Goal: Book appointment/travel/reservation

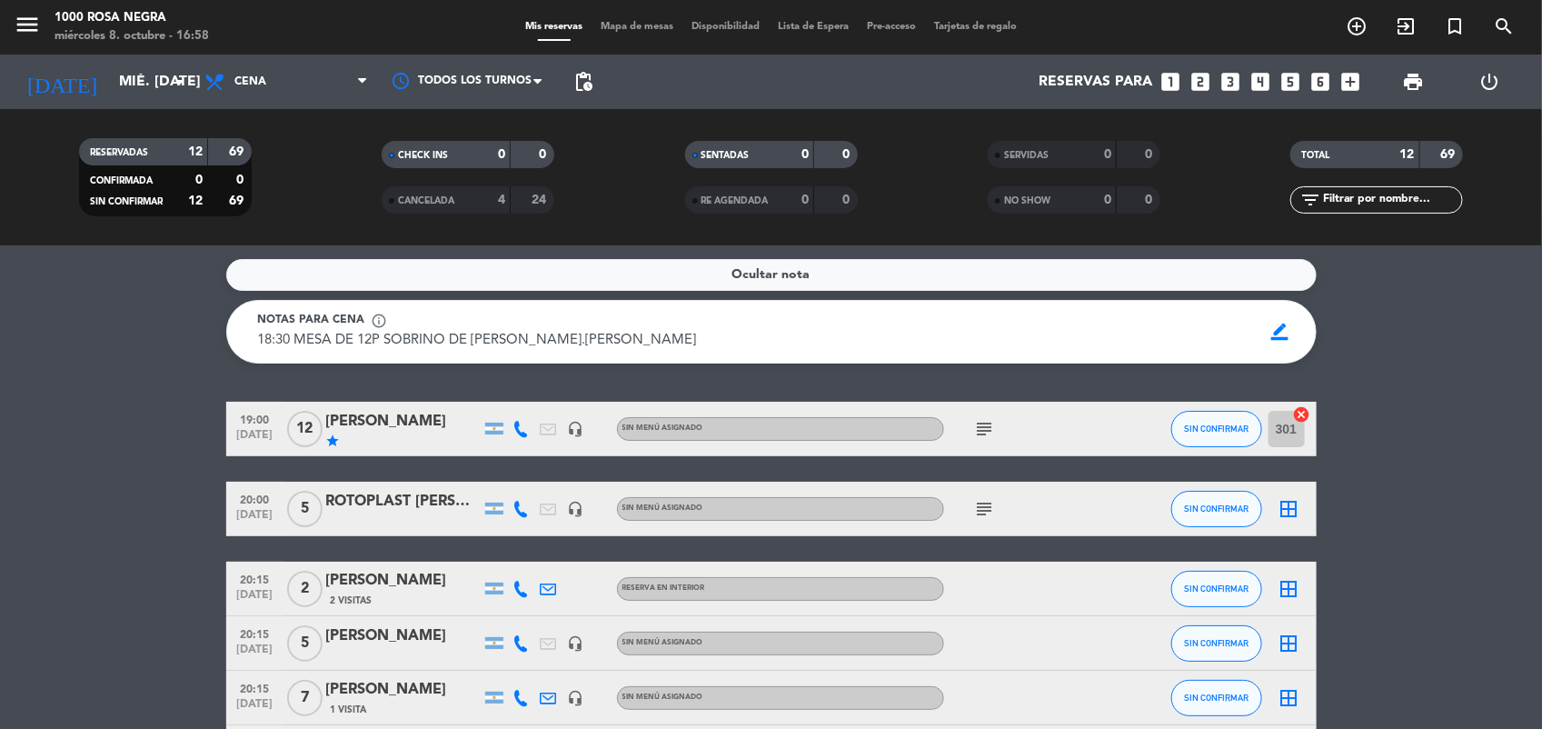
click at [1320, 91] on icon "looks_6" at bounding box center [1321, 82] width 24 height 24
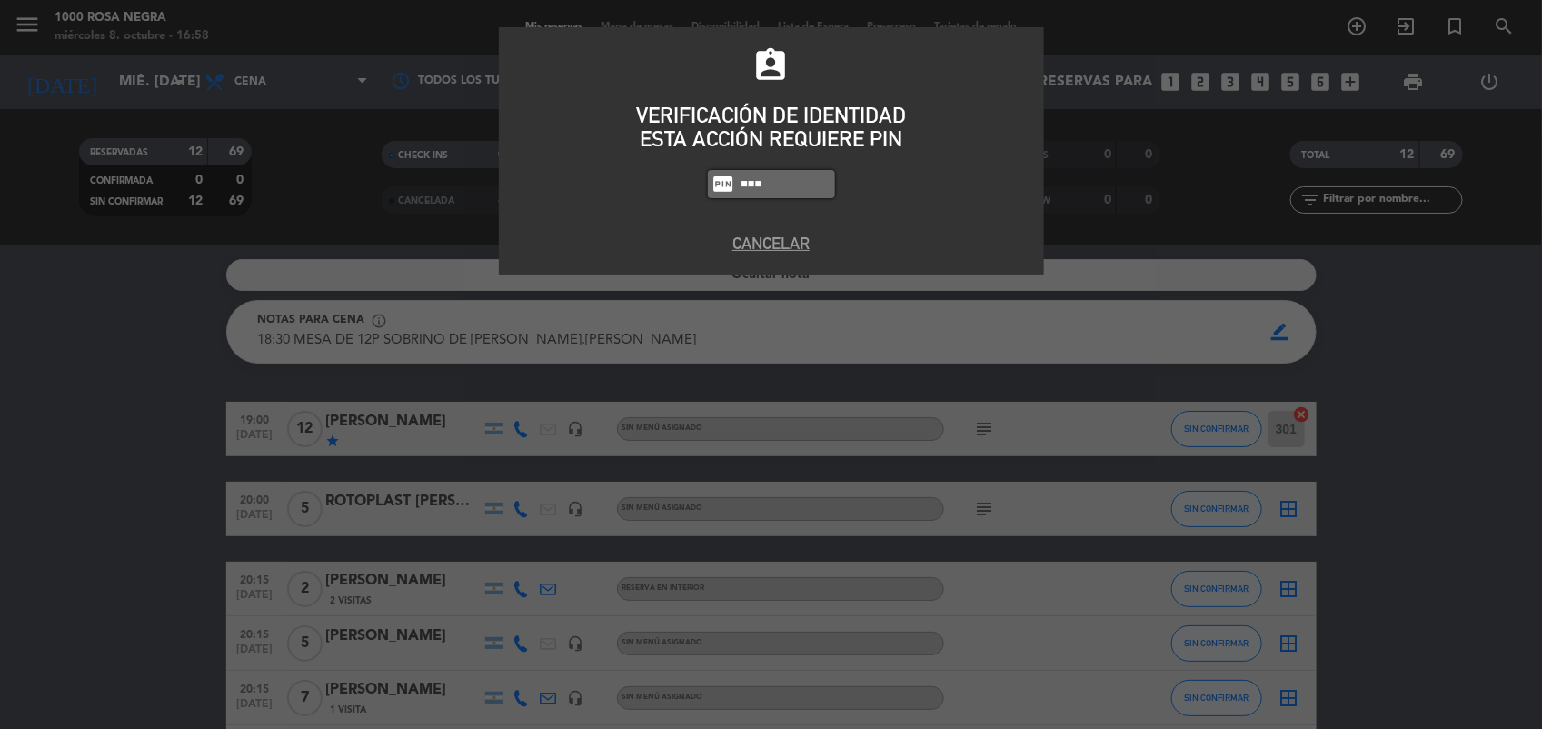
type input "0082"
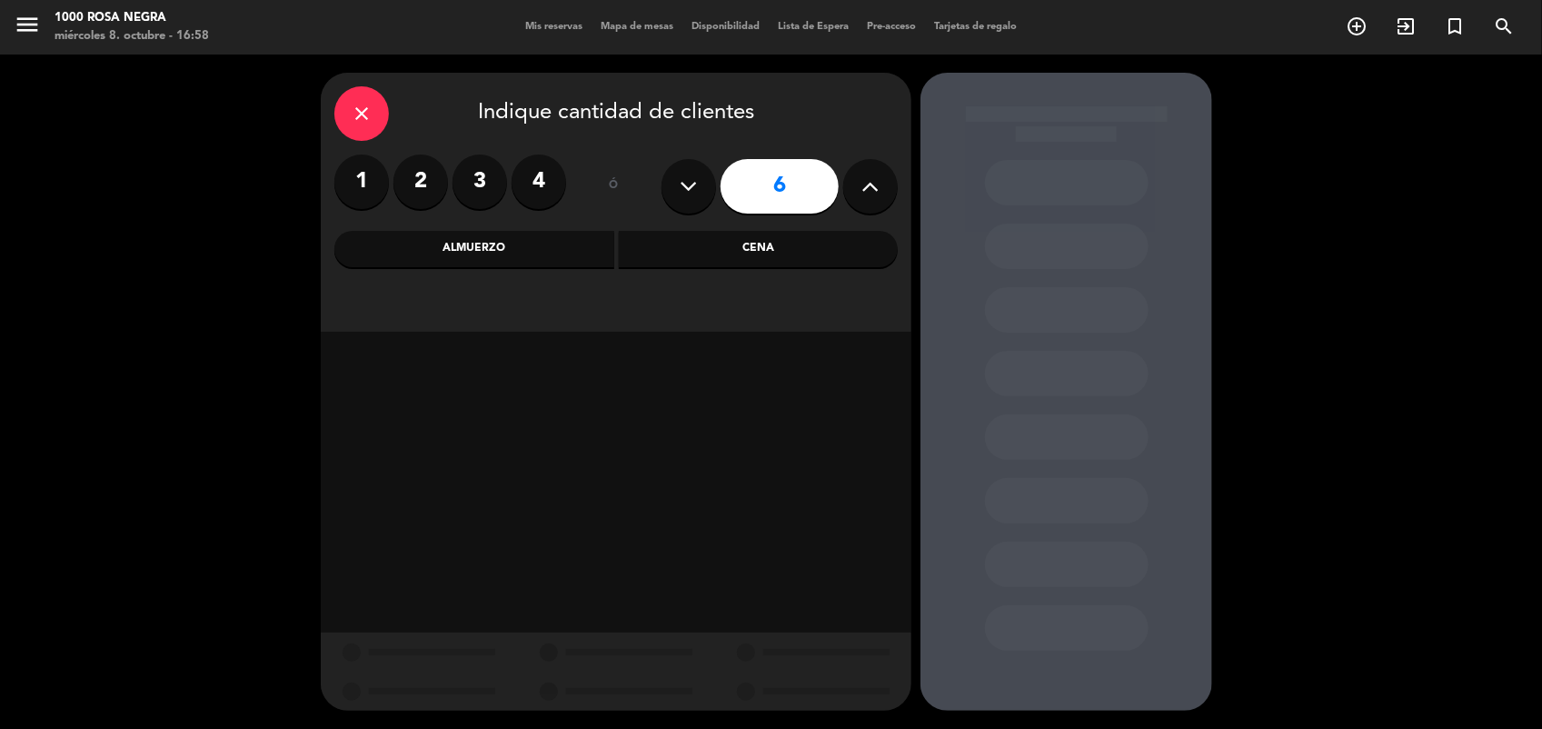
click at [597, 248] on div "Almuerzo" at bounding box center [474, 249] width 280 height 36
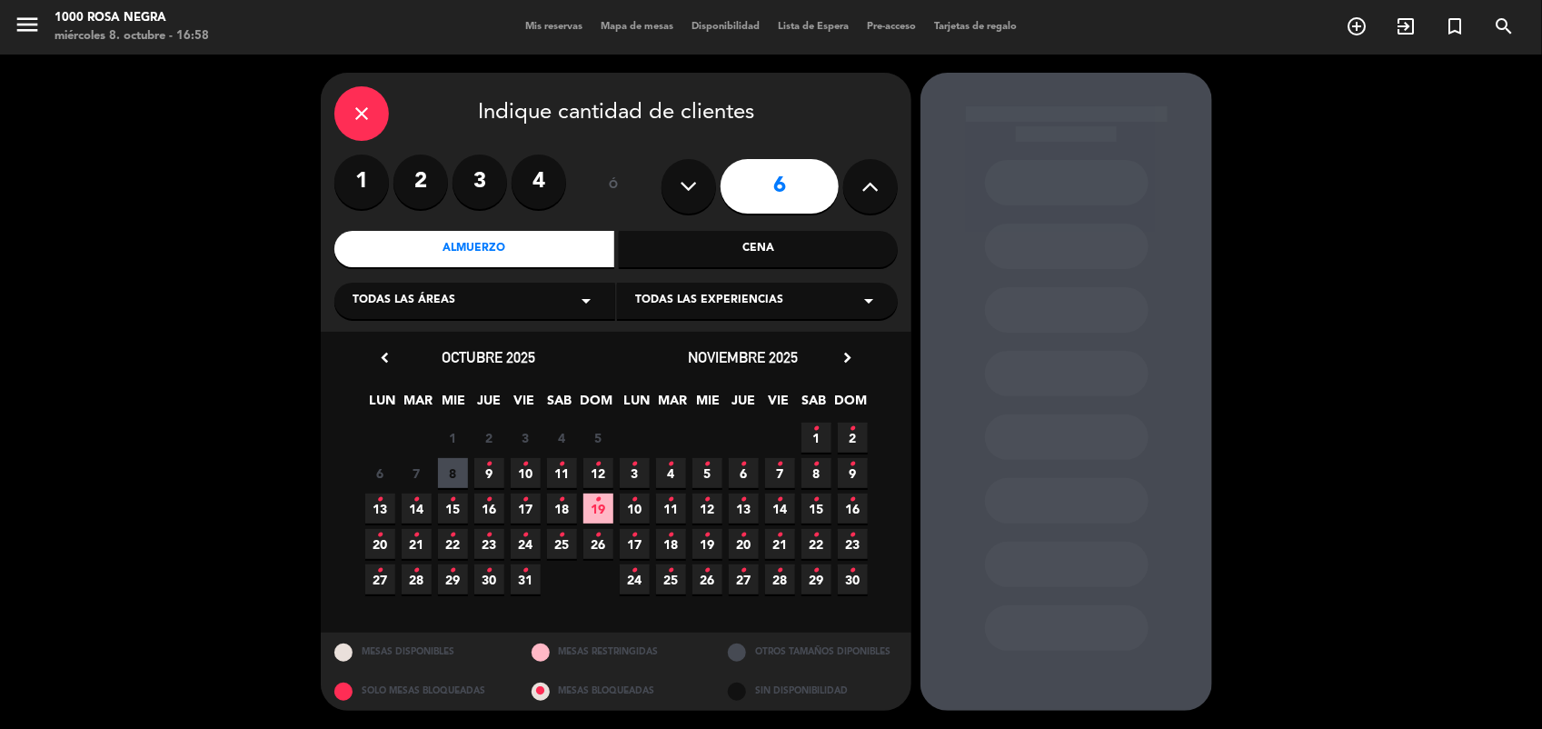
click at [383, 496] on span "13 •" at bounding box center [380, 508] width 30 height 30
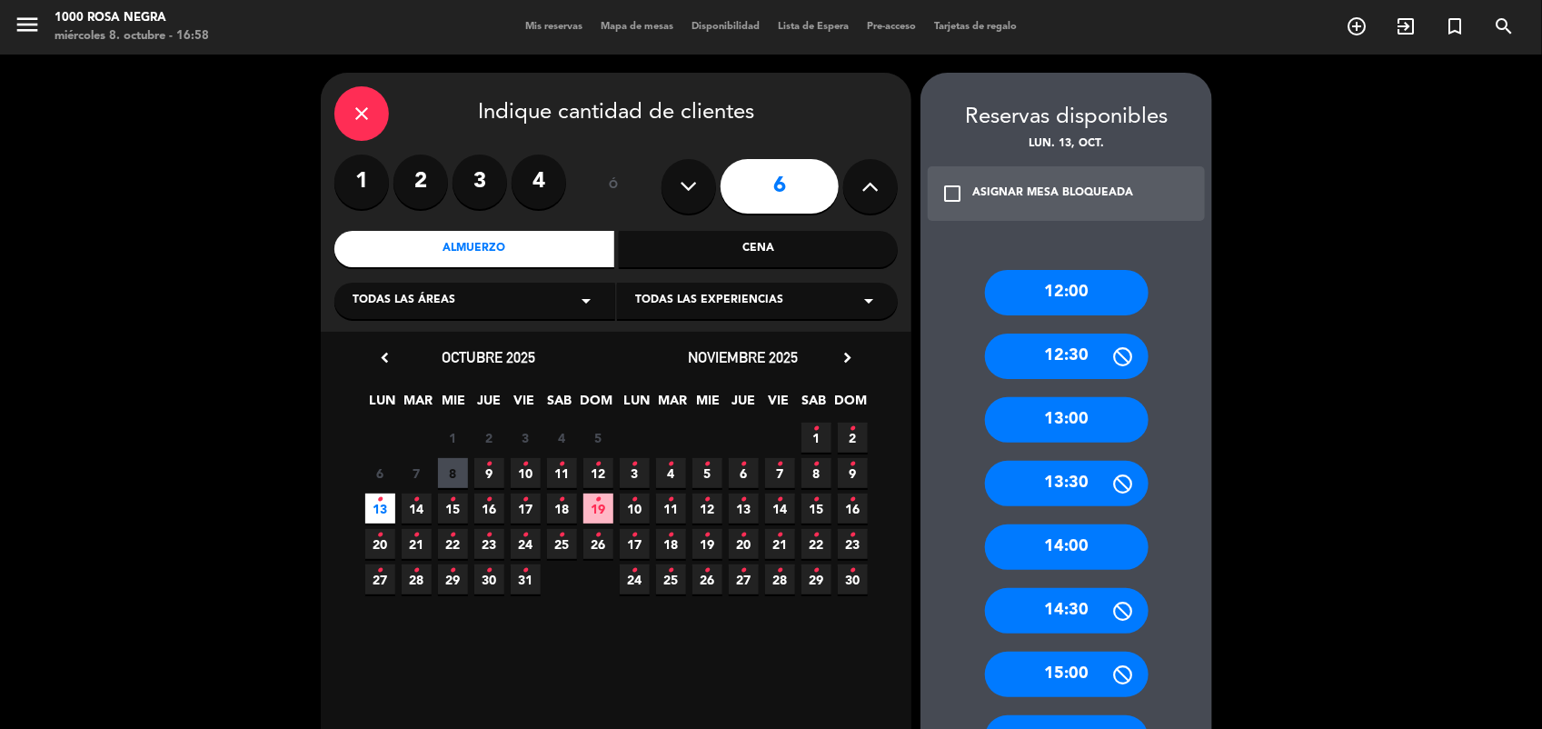
click at [1083, 420] on div "13:00" at bounding box center [1067, 419] width 164 height 45
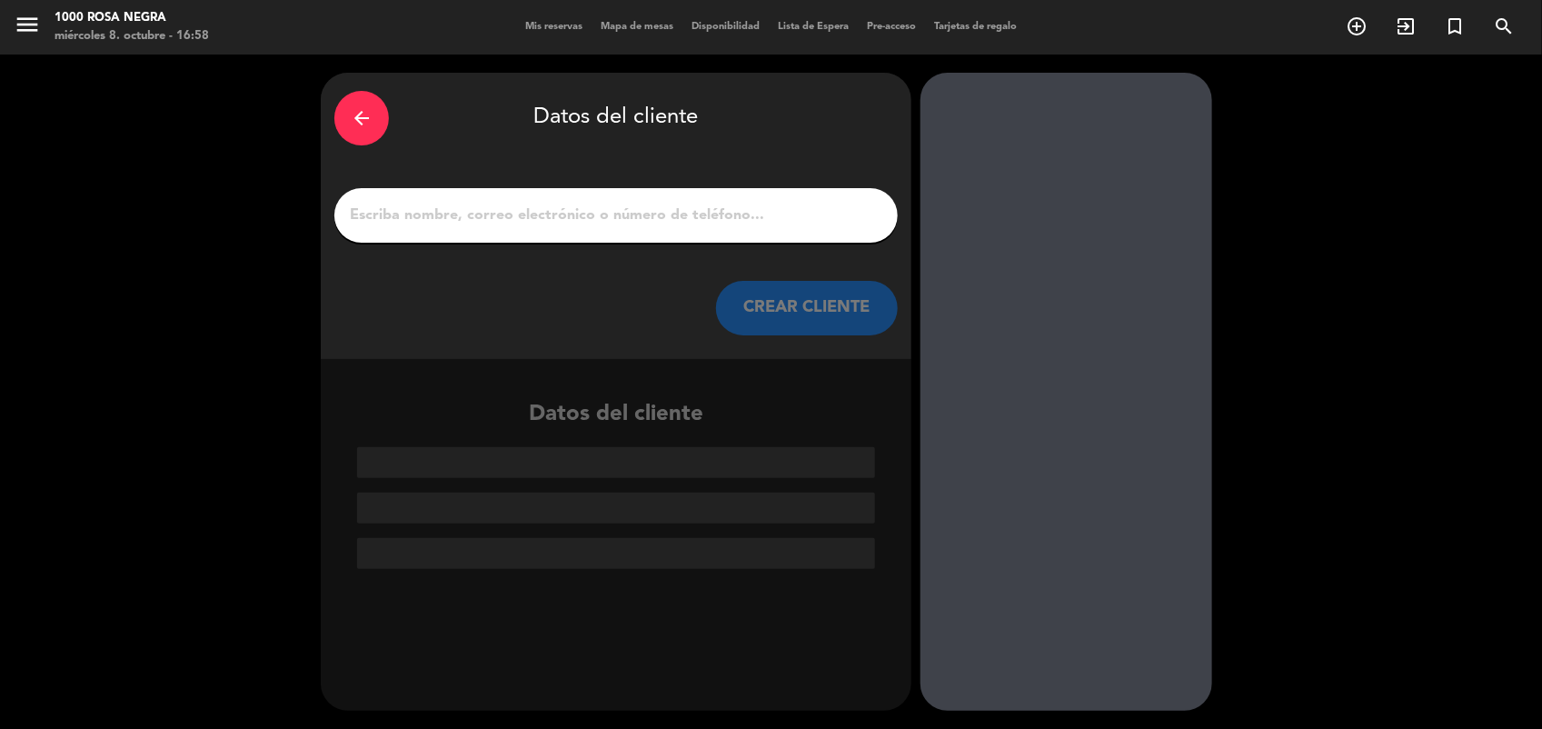
click at [686, 214] on input "1" at bounding box center [616, 215] width 536 height 25
paste input "Norberto Borzese"
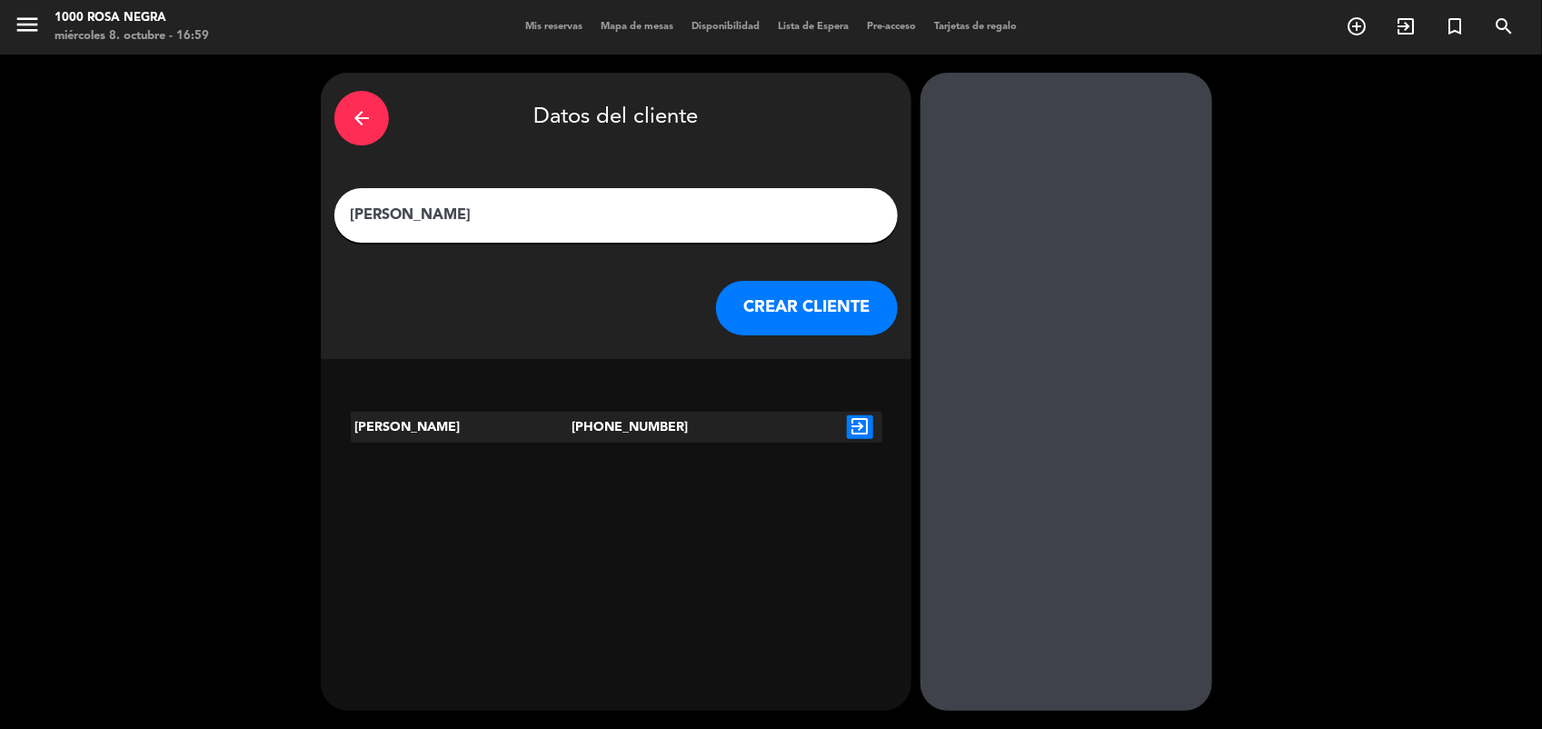
type input "Norberto Borzese"
click at [792, 328] on button "CREAR CLIENTE" at bounding box center [807, 308] width 182 height 55
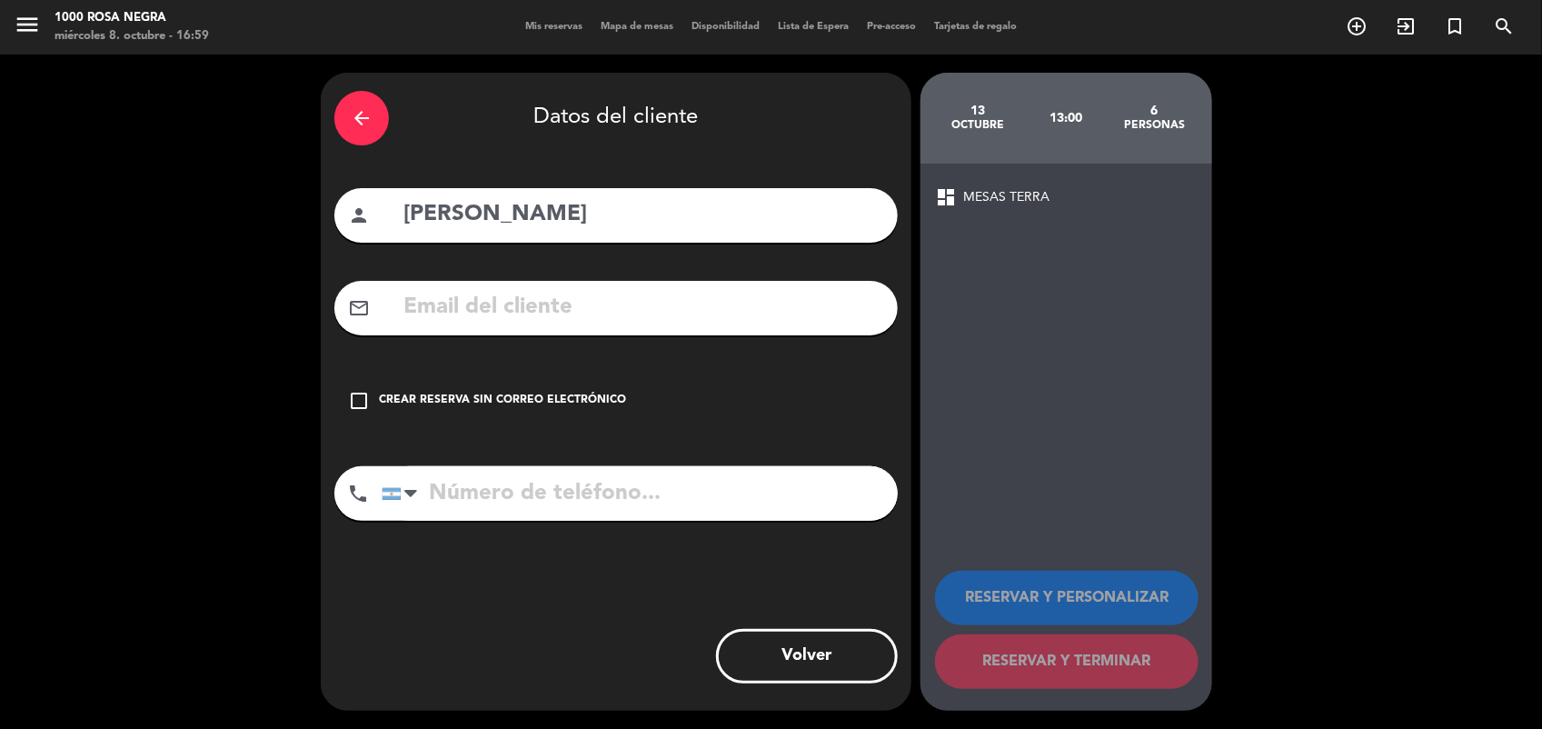
click at [589, 411] on div "check_box_outline_blank Crear reserva sin correo electrónico" at bounding box center [615, 400] width 563 height 55
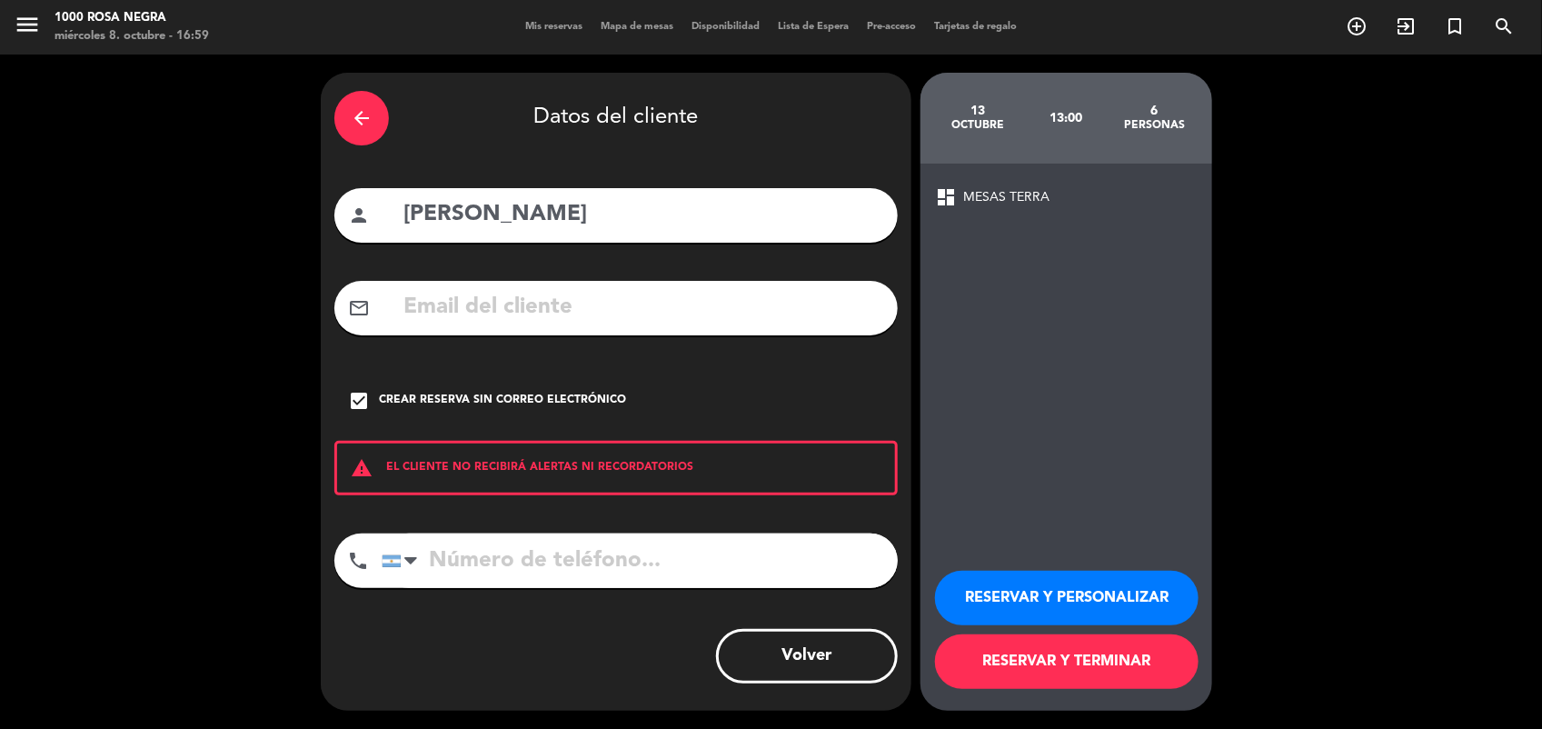
click at [1083, 663] on button "RESERVAR Y TERMINAR" at bounding box center [1067, 661] width 264 height 55
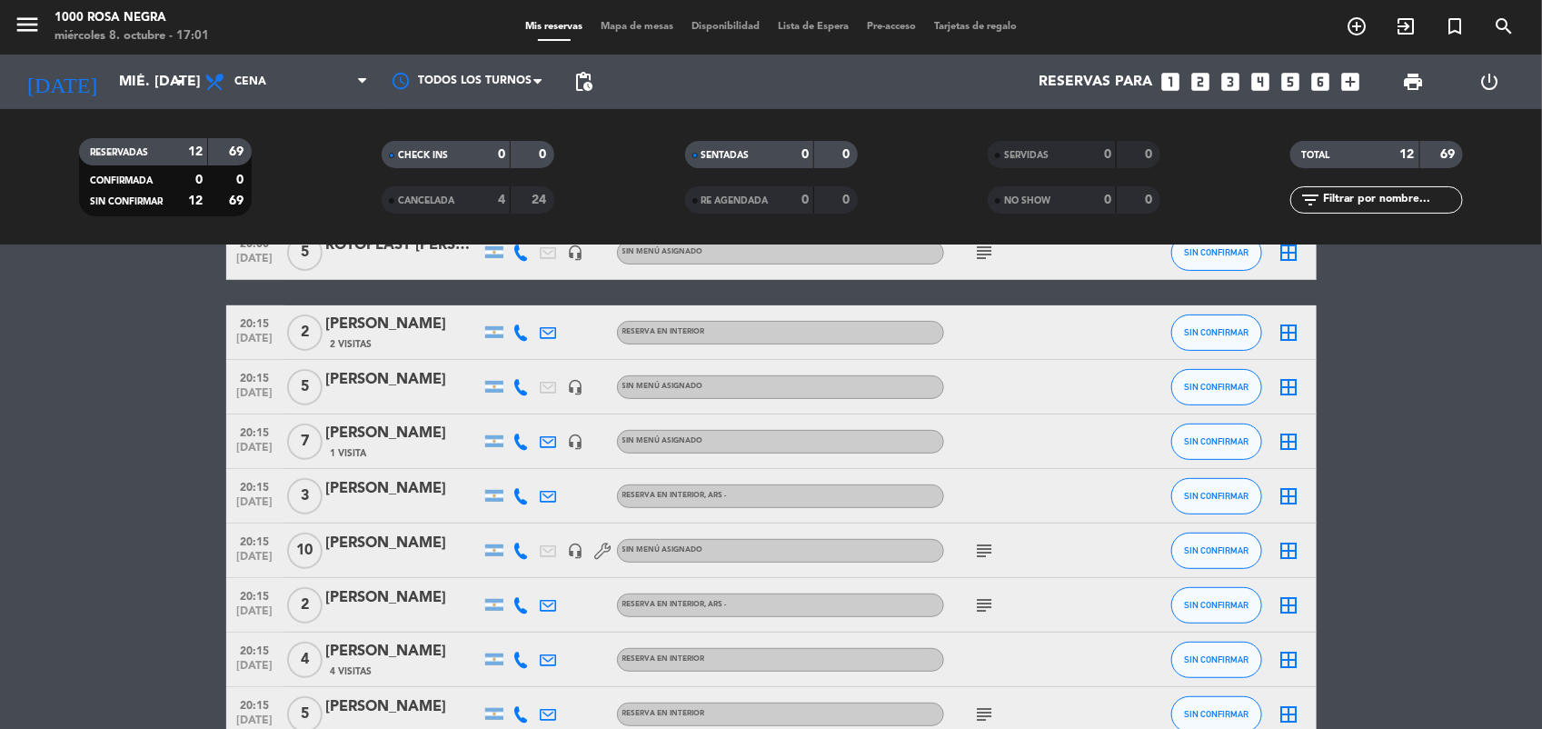
scroll to position [262, 0]
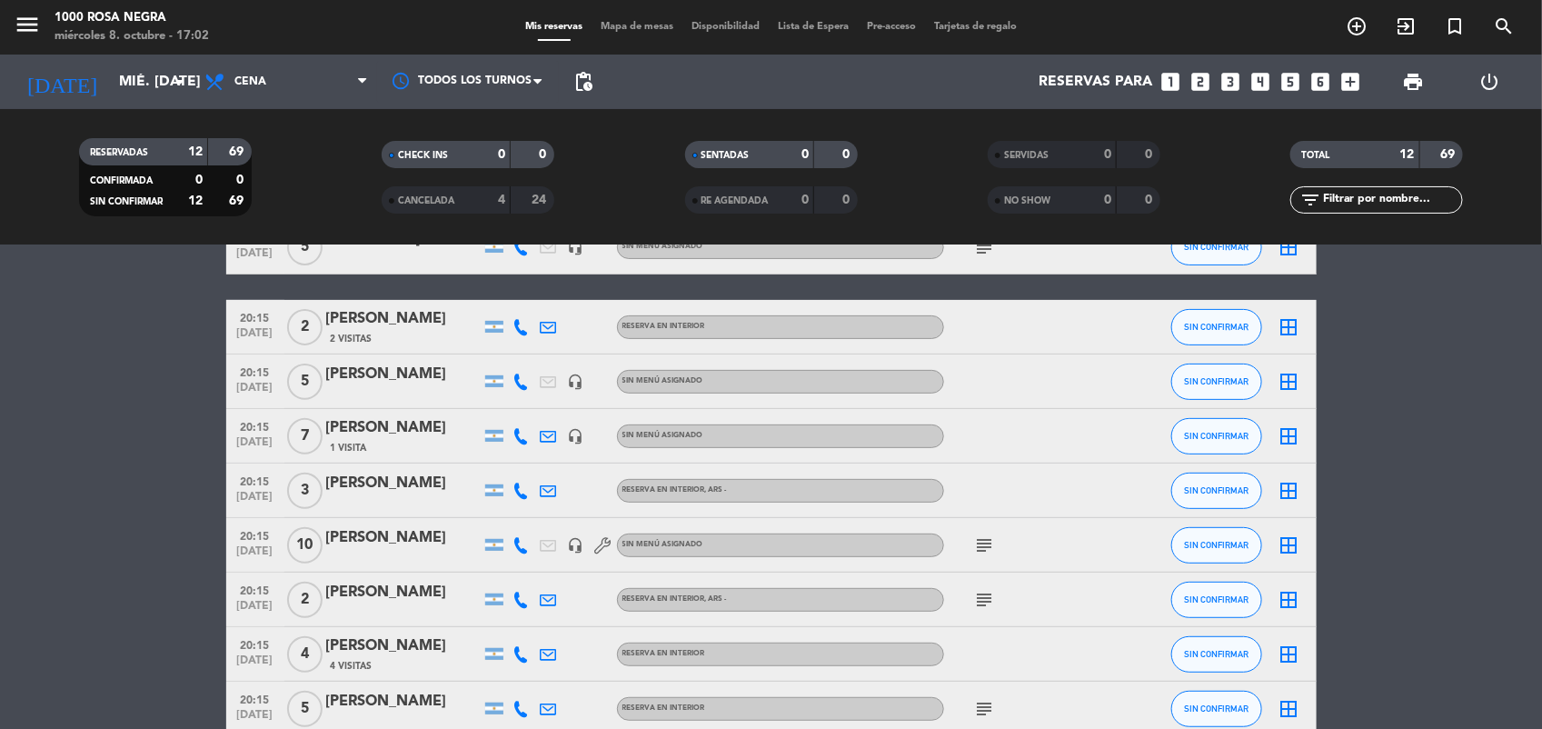
click at [521, 545] on icon at bounding box center [521, 545] width 16 height 16
click at [560, 516] on span at bounding box center [567, 514] width 15 height 15
click at [184, 466] on bookings-row "19:00 oct. 8 12 JUAN IGNACIO PINA star headset_mic Sin menú asignado subject SI…" at bounding box center [771, 505] width 1542 height 731
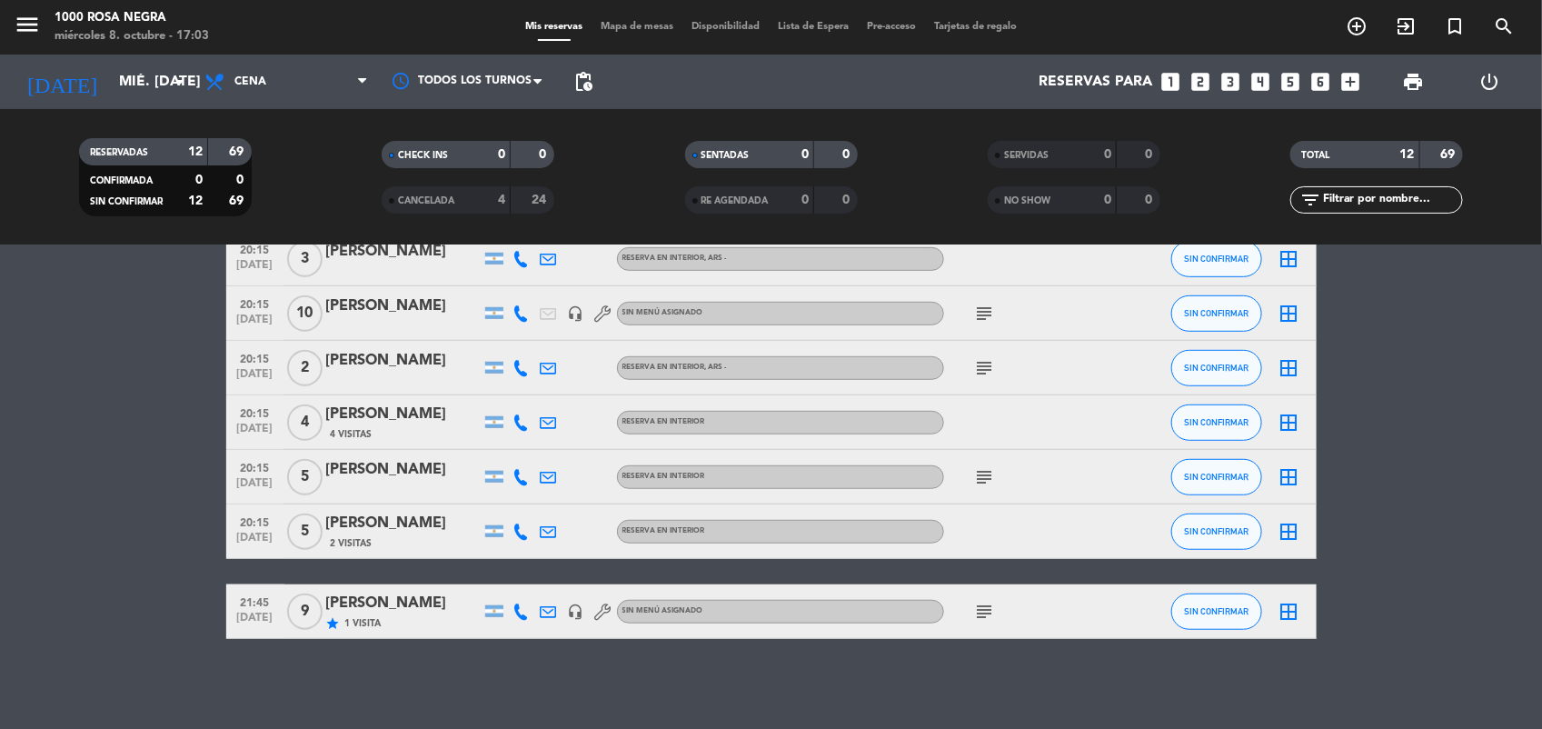
scroll to position [433, 0]
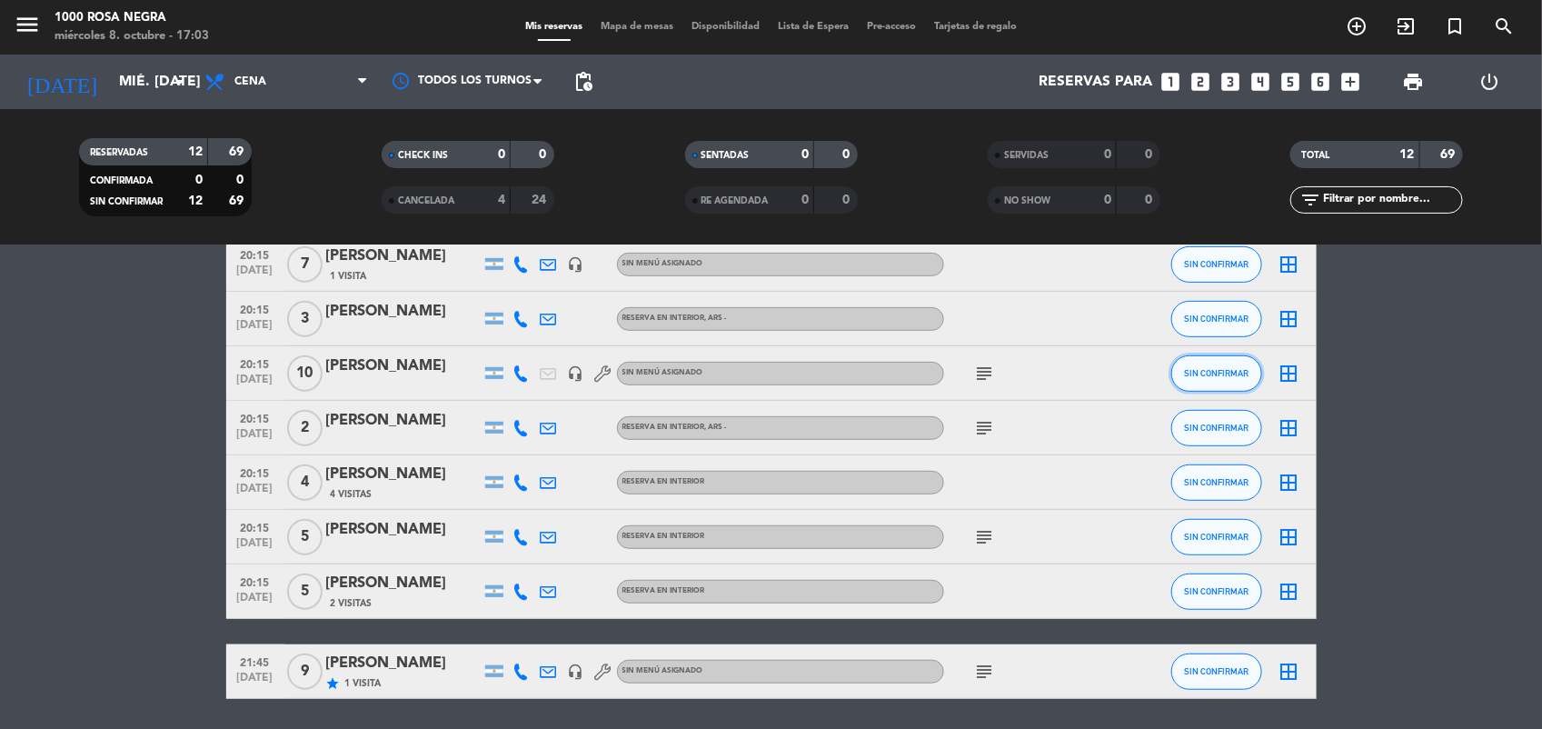
click at [1246, 359] on button "SIN CONFIRMAR" at bounding box center [1216, 373] width 91 height 36
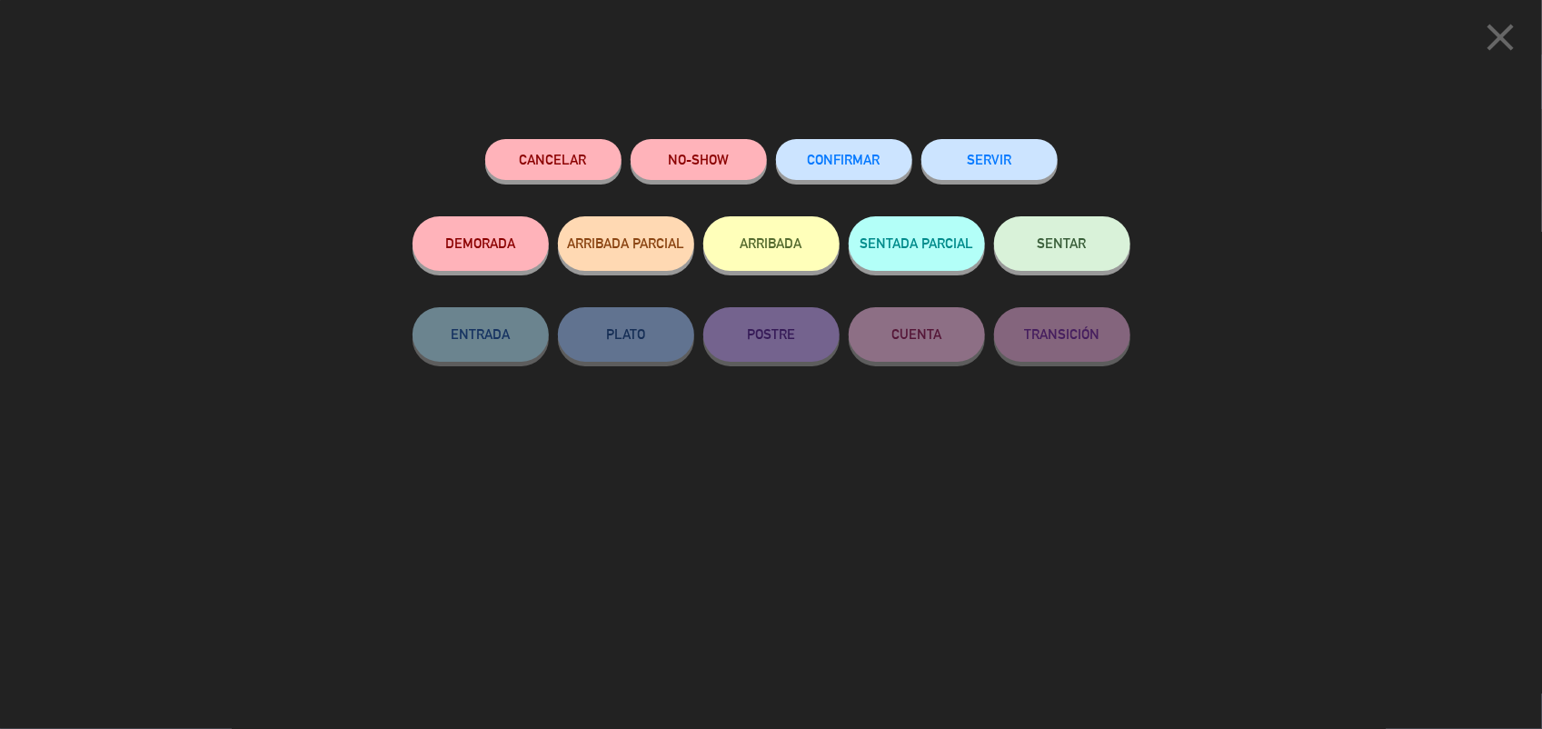
click at [865, 161] on span "CONFIRMAR" at bounding box center [844, 159] width 73 height 15
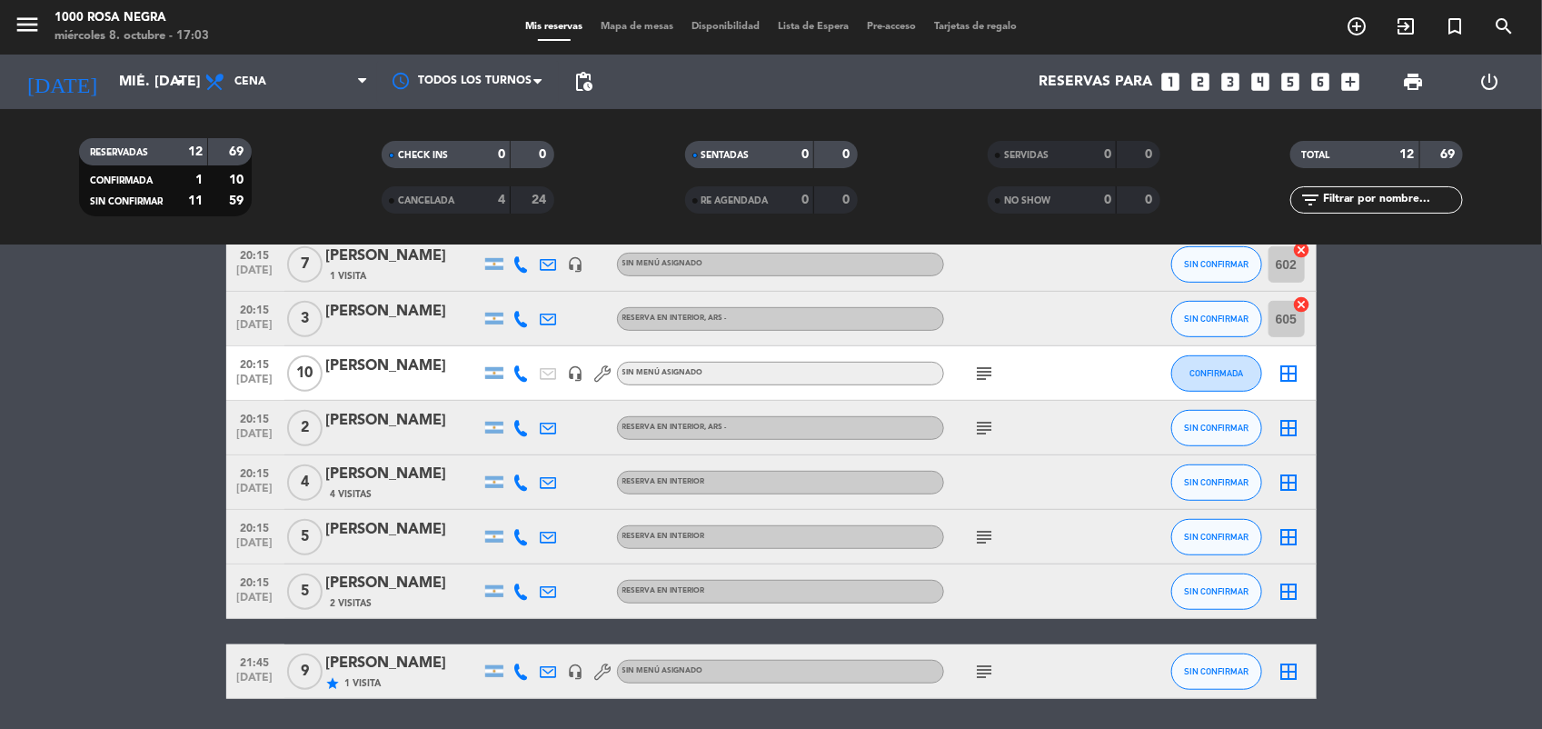
click at [981, 417] on icon "subject" at bounding box center [985, 428] width 22 height 22
click at [983, 523] on div "subject" at bounding box center [1026, 537] width 164 height 54
click at [987, 537] on icon "subject" at bounding box center [985, 537] width 22 height 22
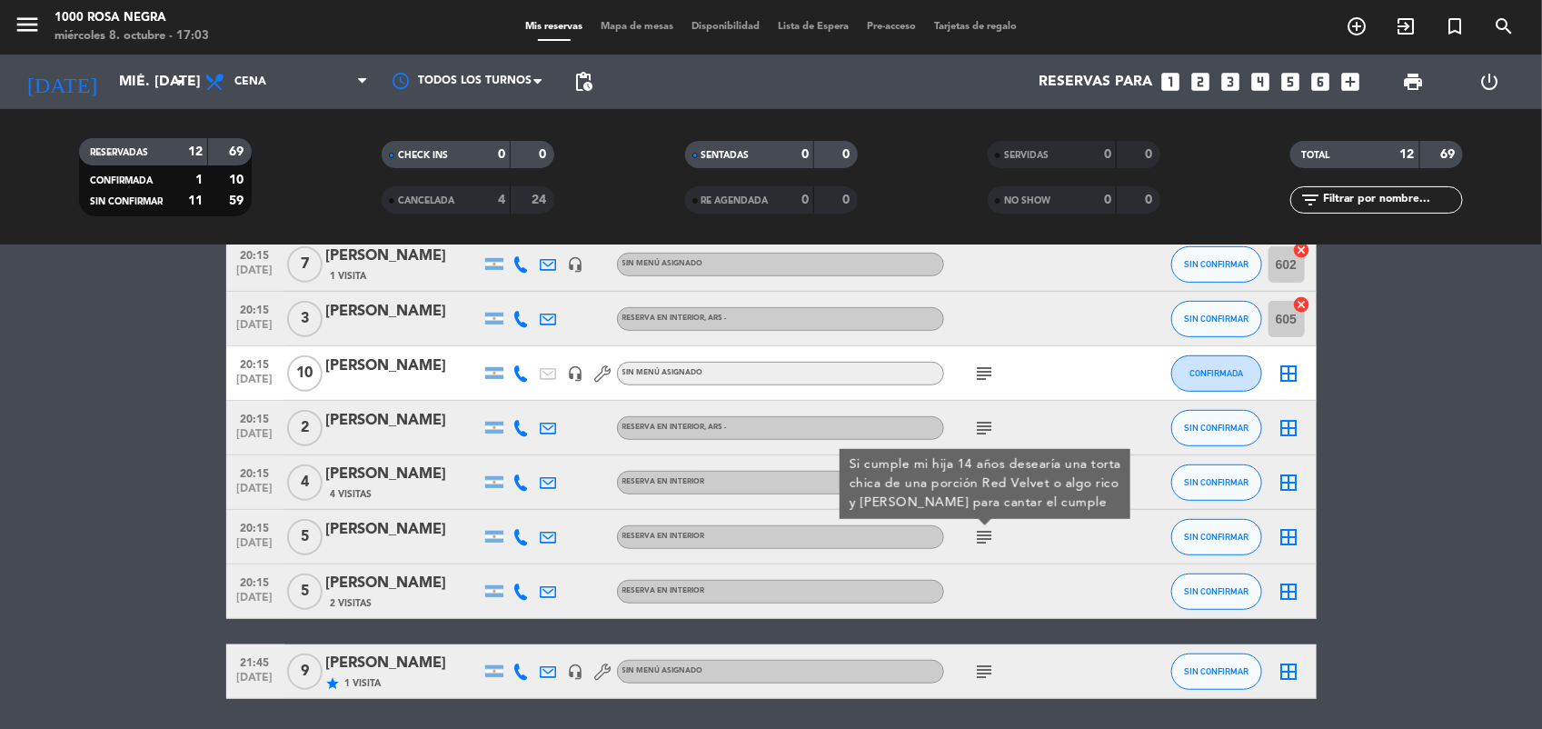
click at [1296, 533] on icon "border_all" at bounding box center [1290, 537] width 22 height 22
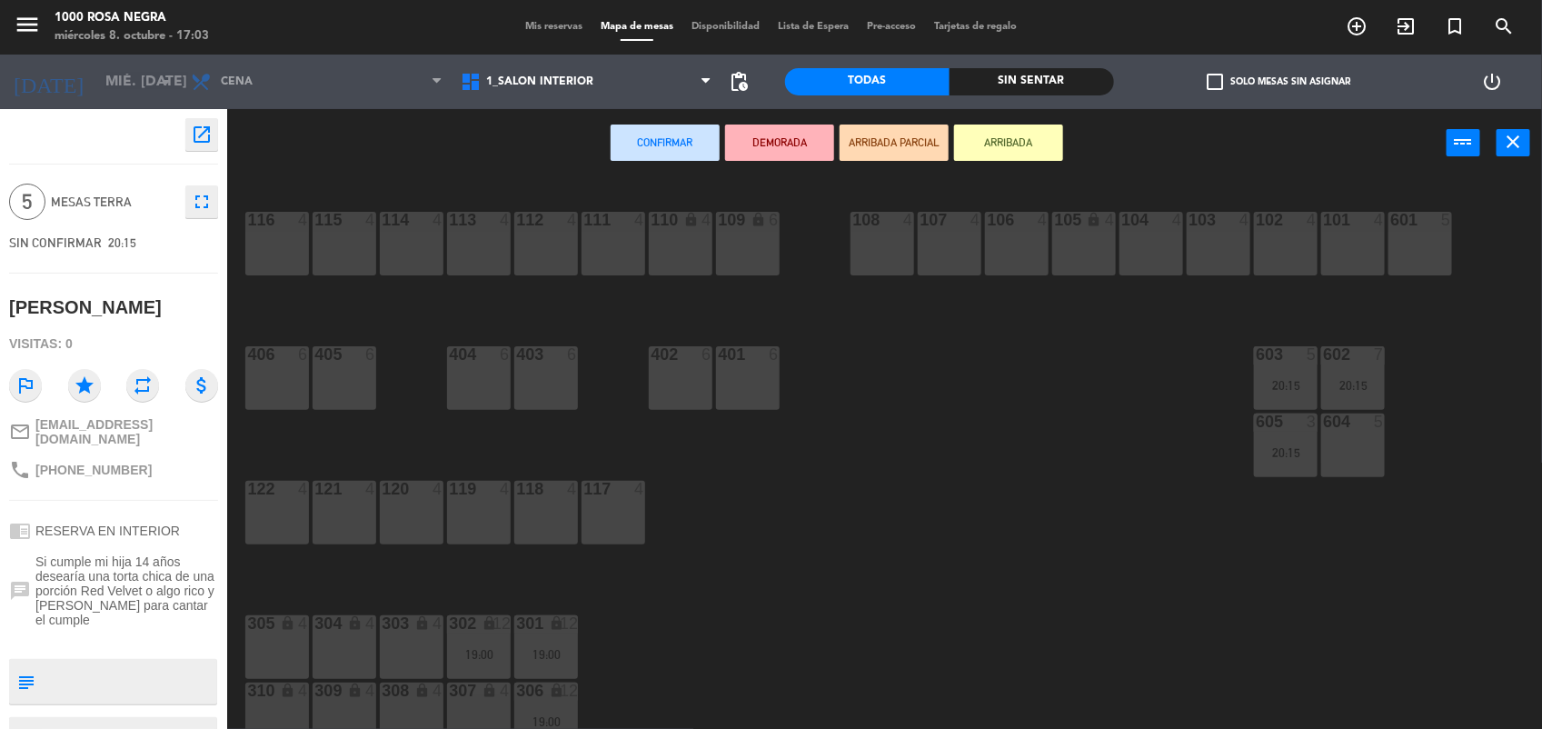
click at [1361, 433] on div "604 5" at bounding box center [1353, 445] width 64 height 64
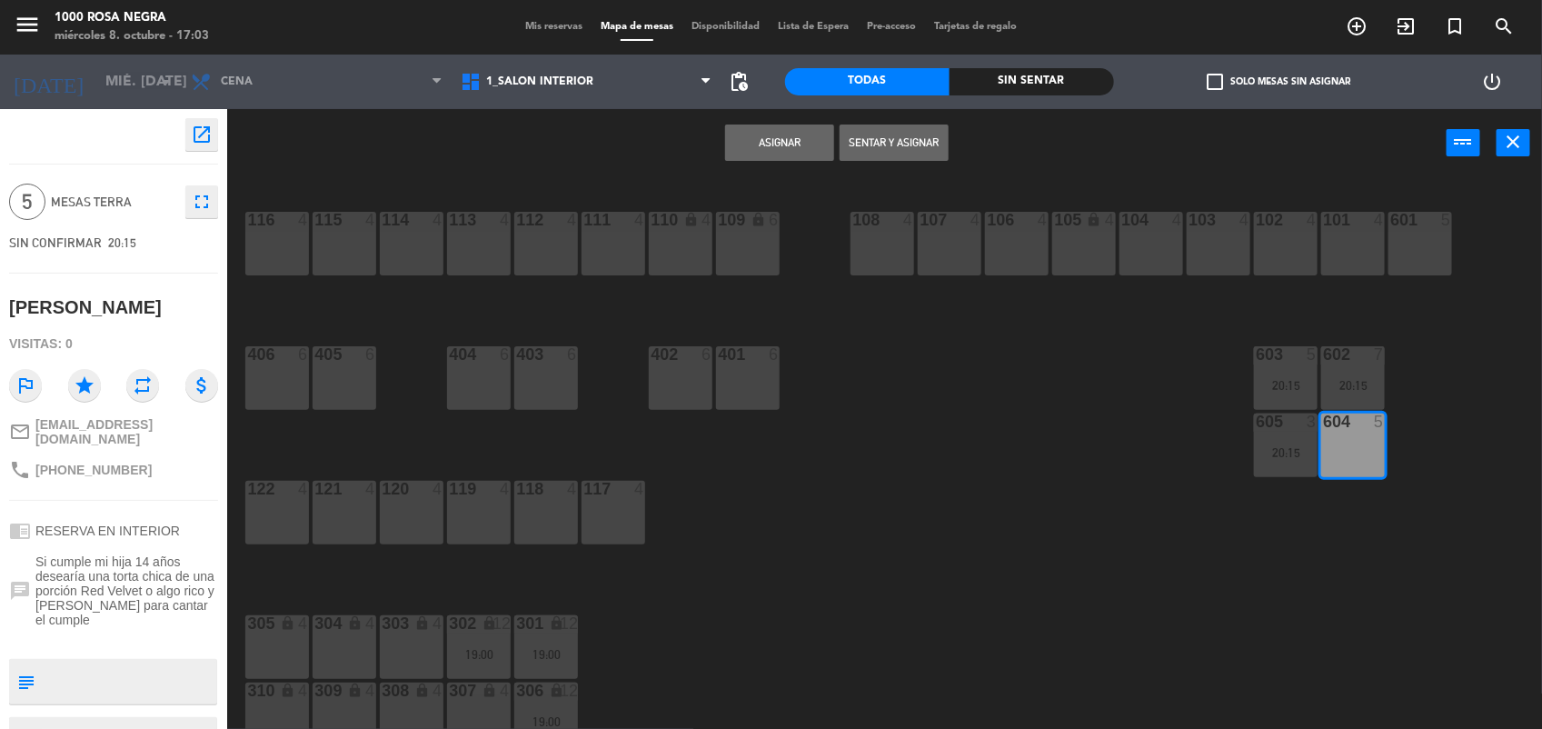
click at [775, 134] on button "Asignar" at bounding box center [779, 142] width 109 height 36
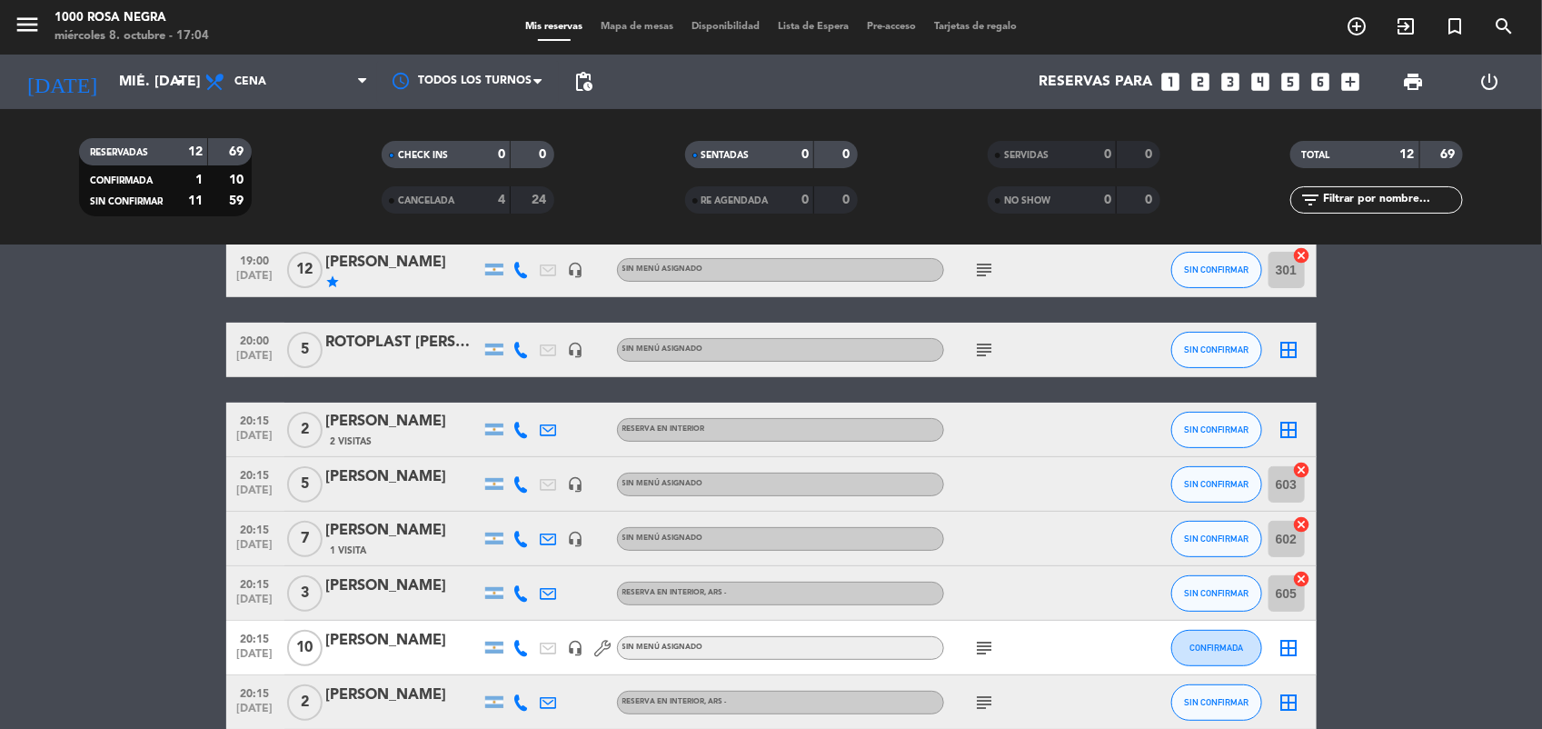
scroll to position [186, 0]
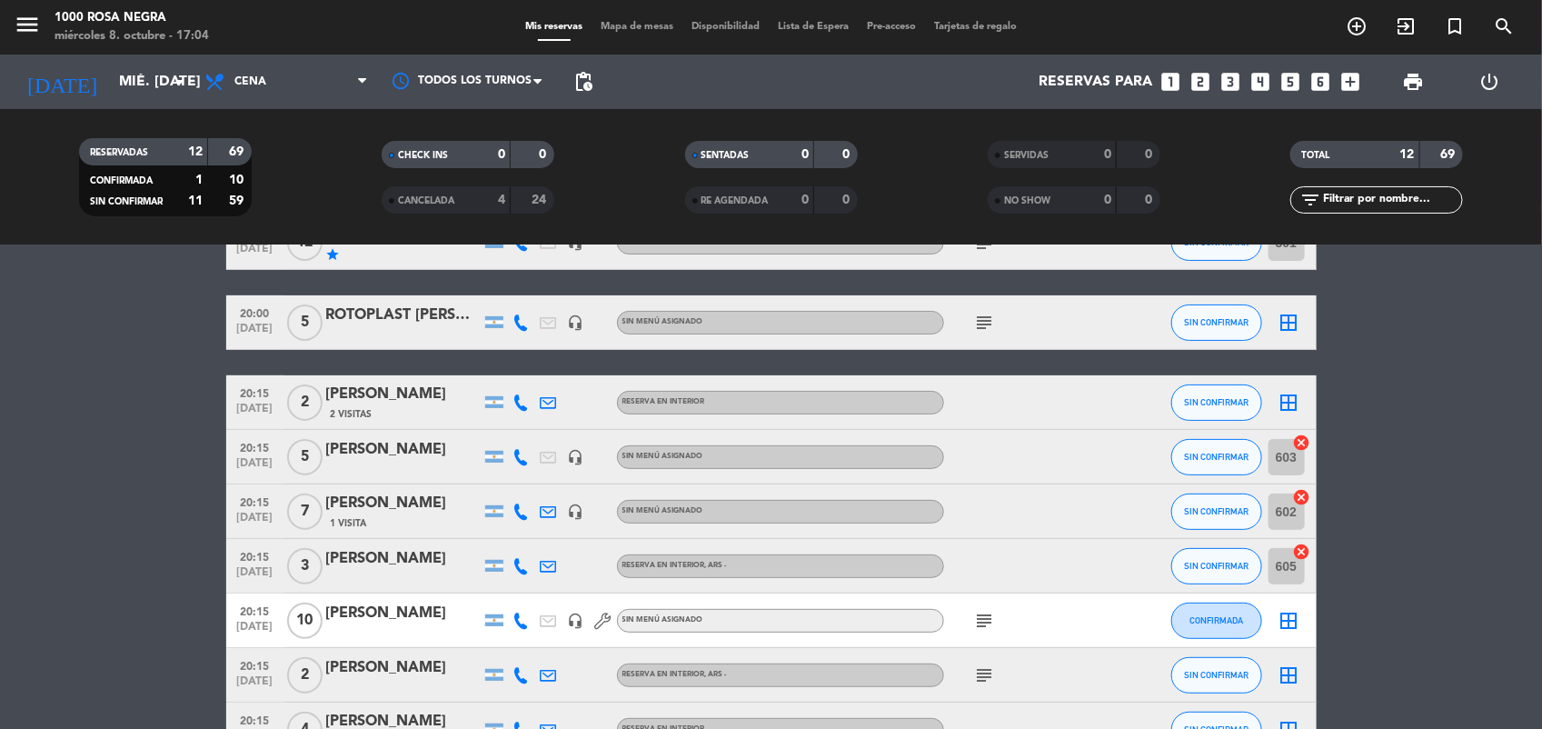
click at [989, 332] on icon "subject" at bounding box center [985, 323] width 22 height 22
click at [1297, 434] on icon "cancel" at bounding box center [1302, 442] width 18 height 18
click at [1289, 333] on icon "border_all" at bounding box center [1290, 323] width 22 height 22
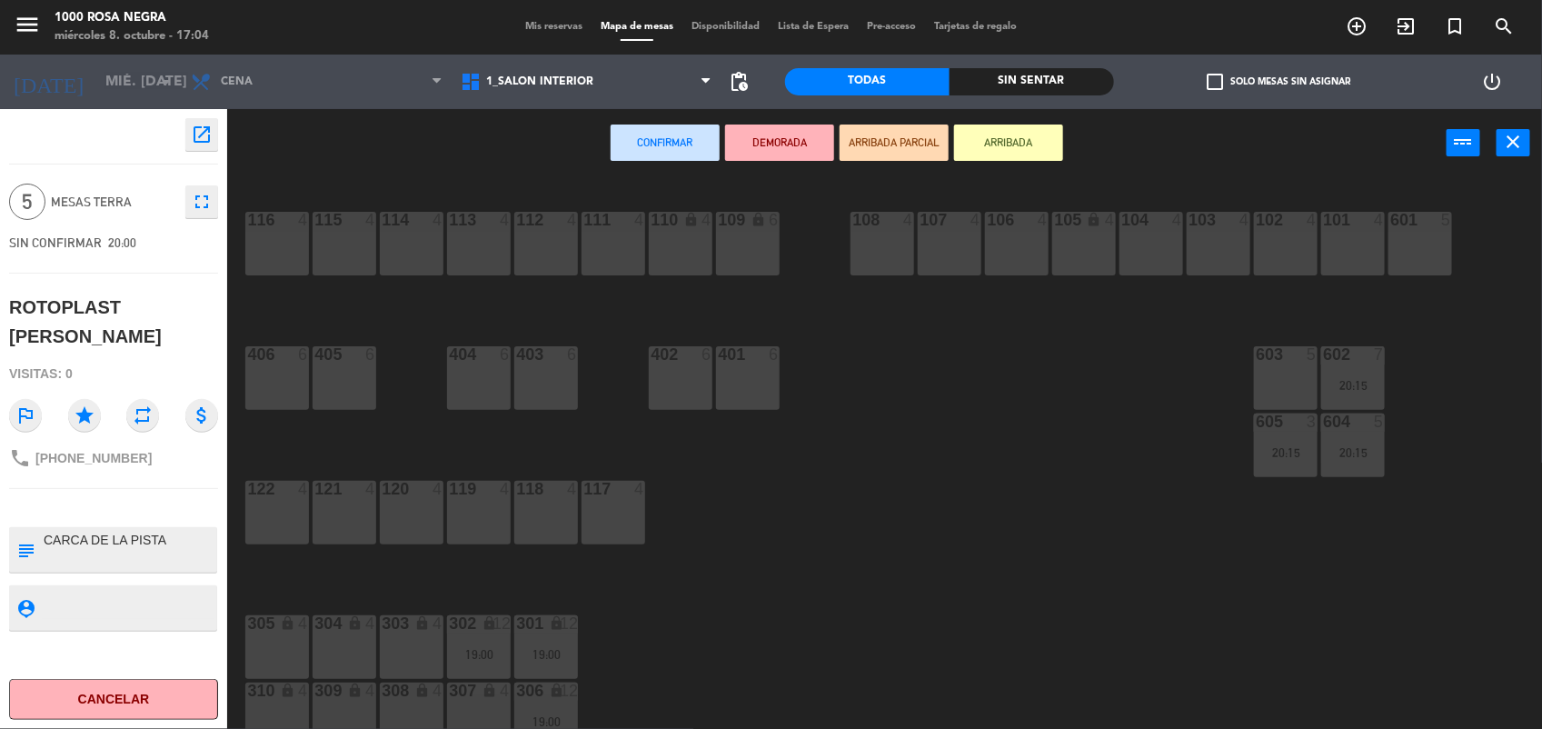
click at [1287, 370] on div "603 5" at bounding box center [1286, 378] width 64 height 64
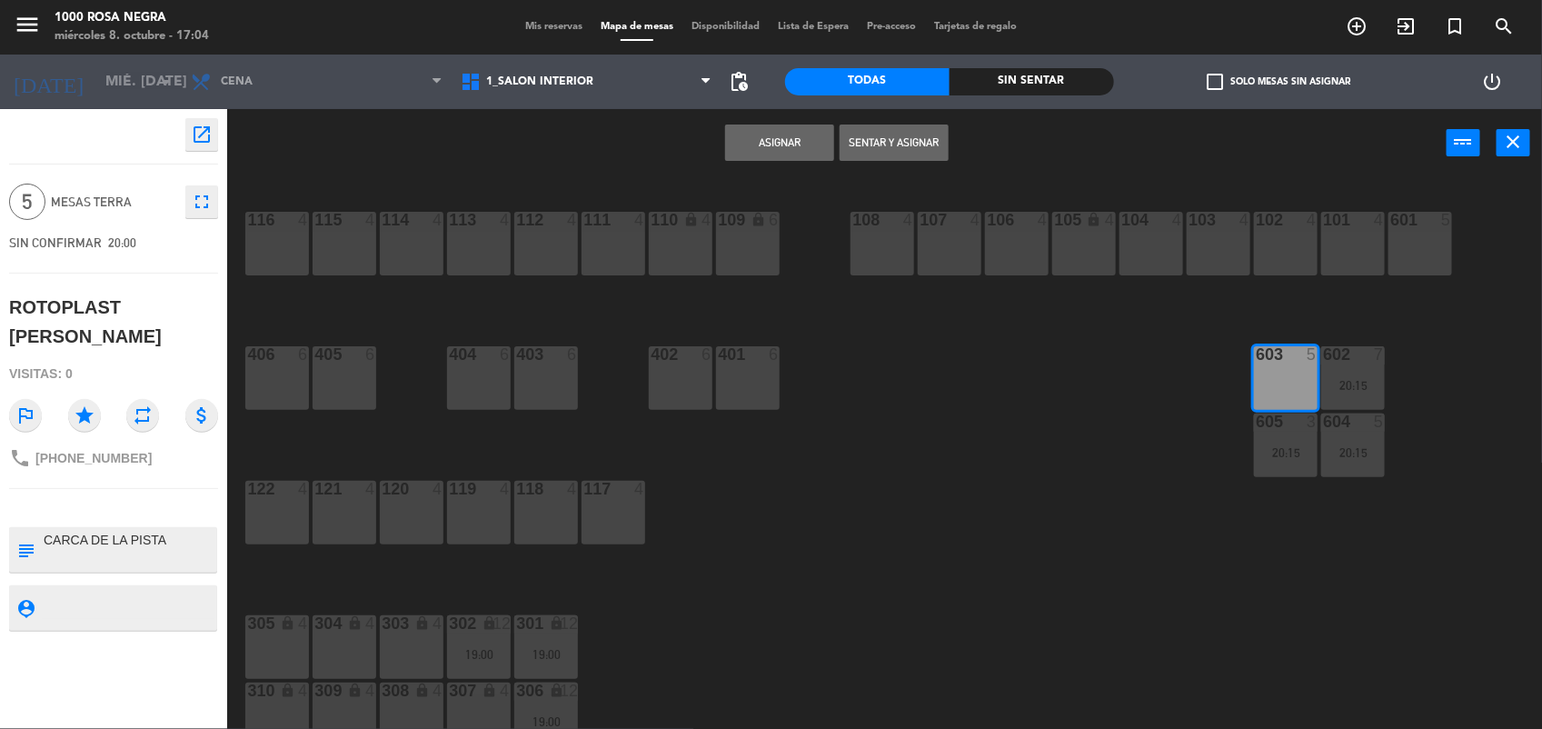
click at [751, 138] on button "Asignar" at bounding box center [779, 142] width 109 height 36
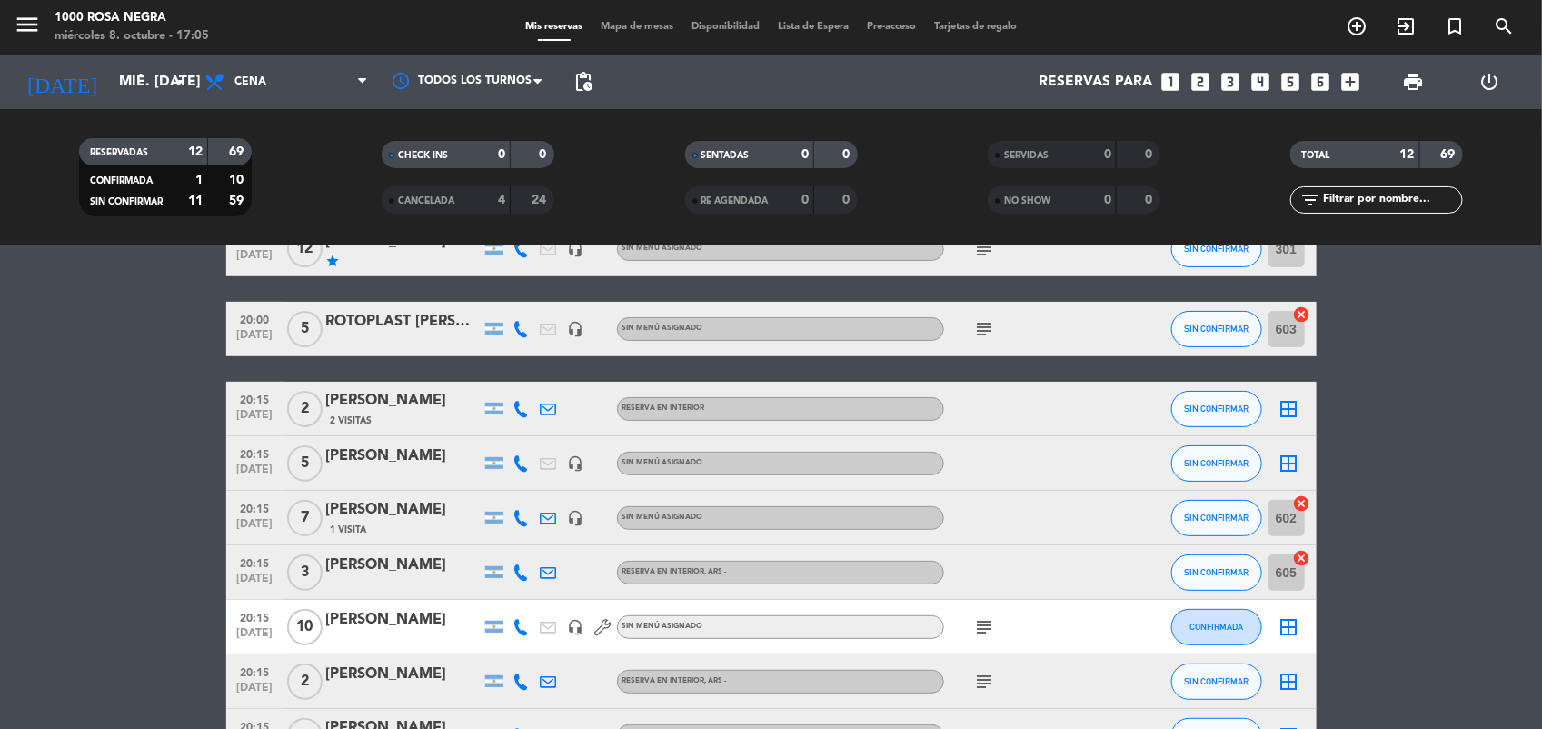
scroll to position [182, 0]
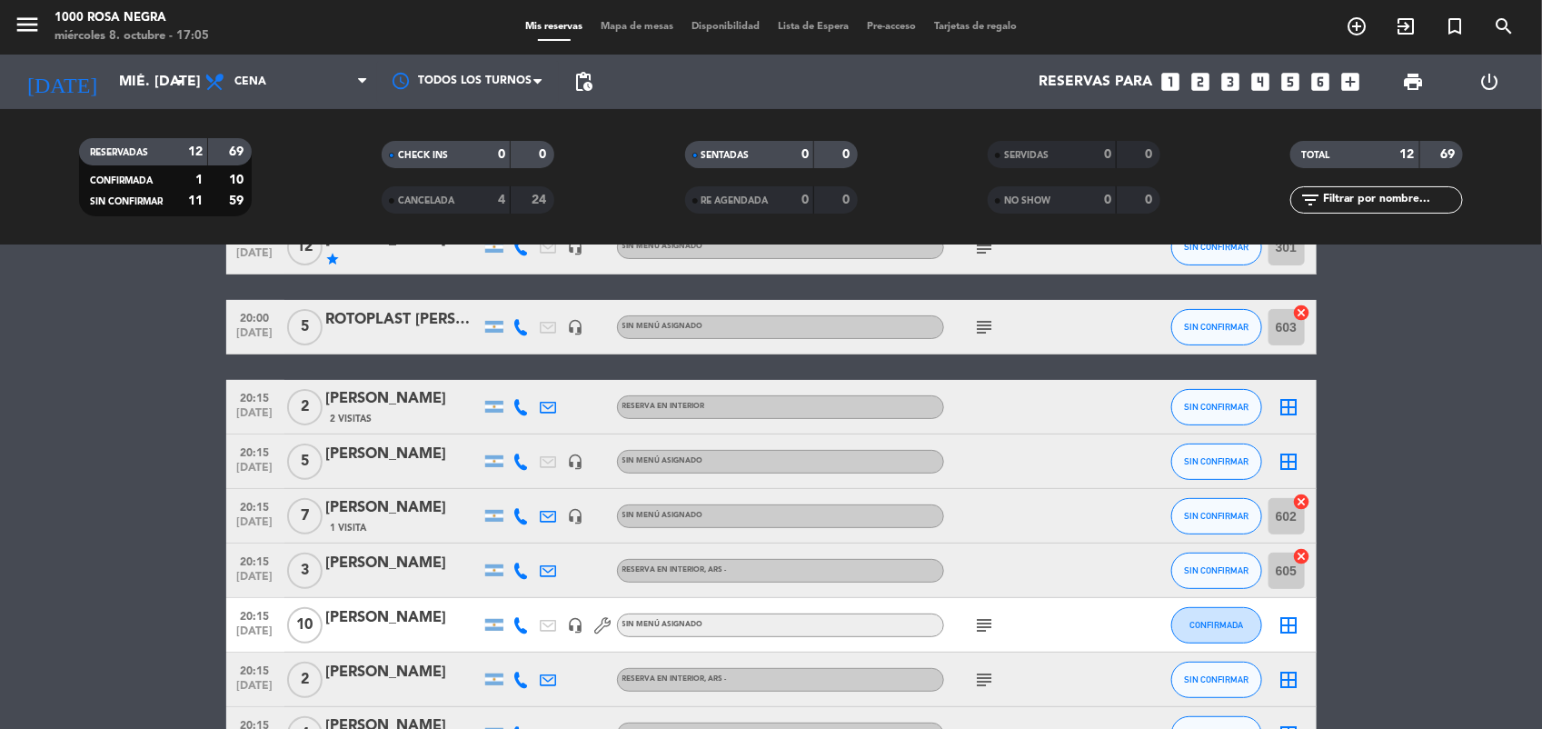
click at [1281, 454] on icon "border_all" at bounding box center [1290, 462] width 22 height 22
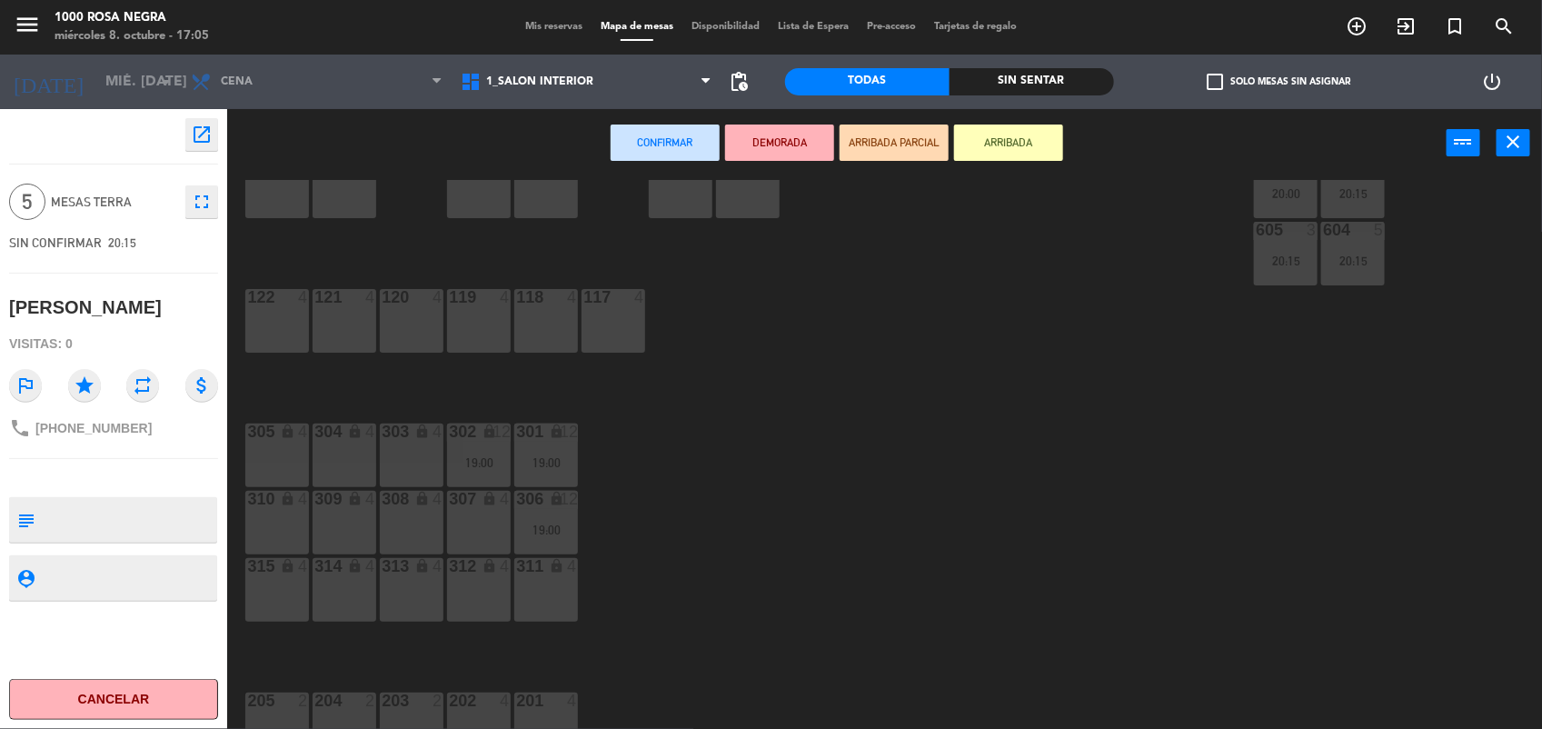
scroll to position [195, 0]
click at [460, 521] on div "307 lock 4" at bounding box center [479, 519] width 64 height 64
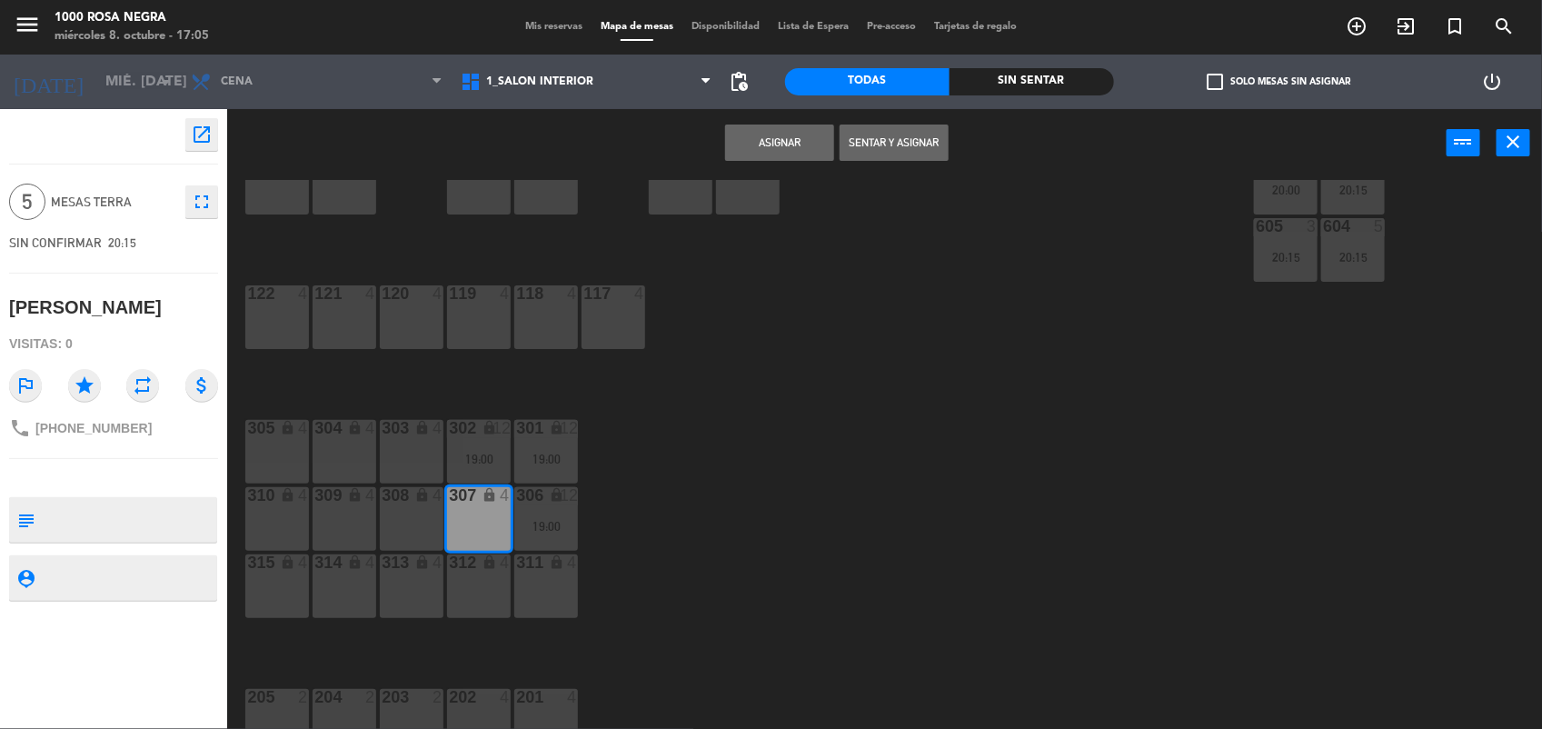
click at [772, 134] on button "Asignar" at bounding box center [779, 142] width 109 height 36
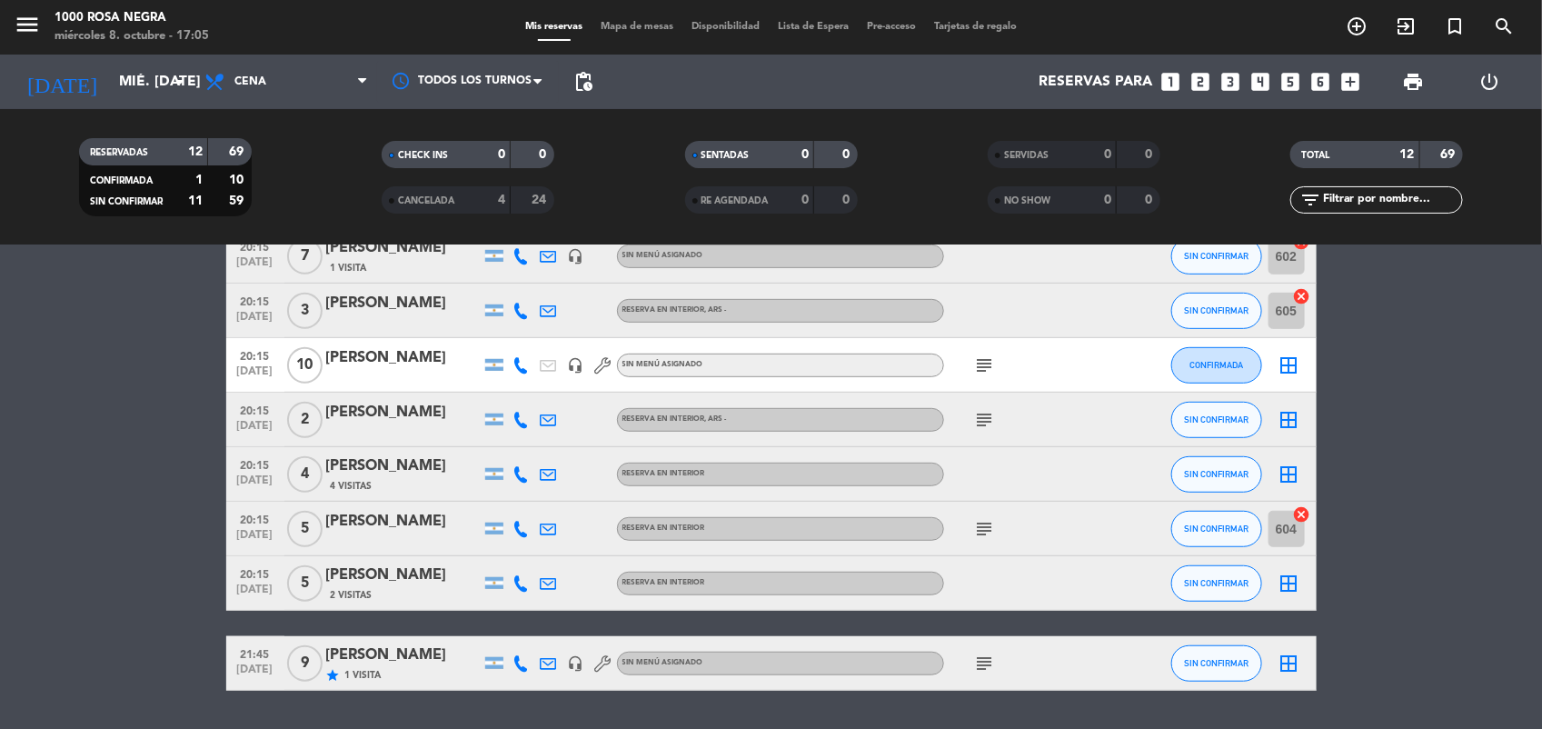
scroll to position [443, 0]
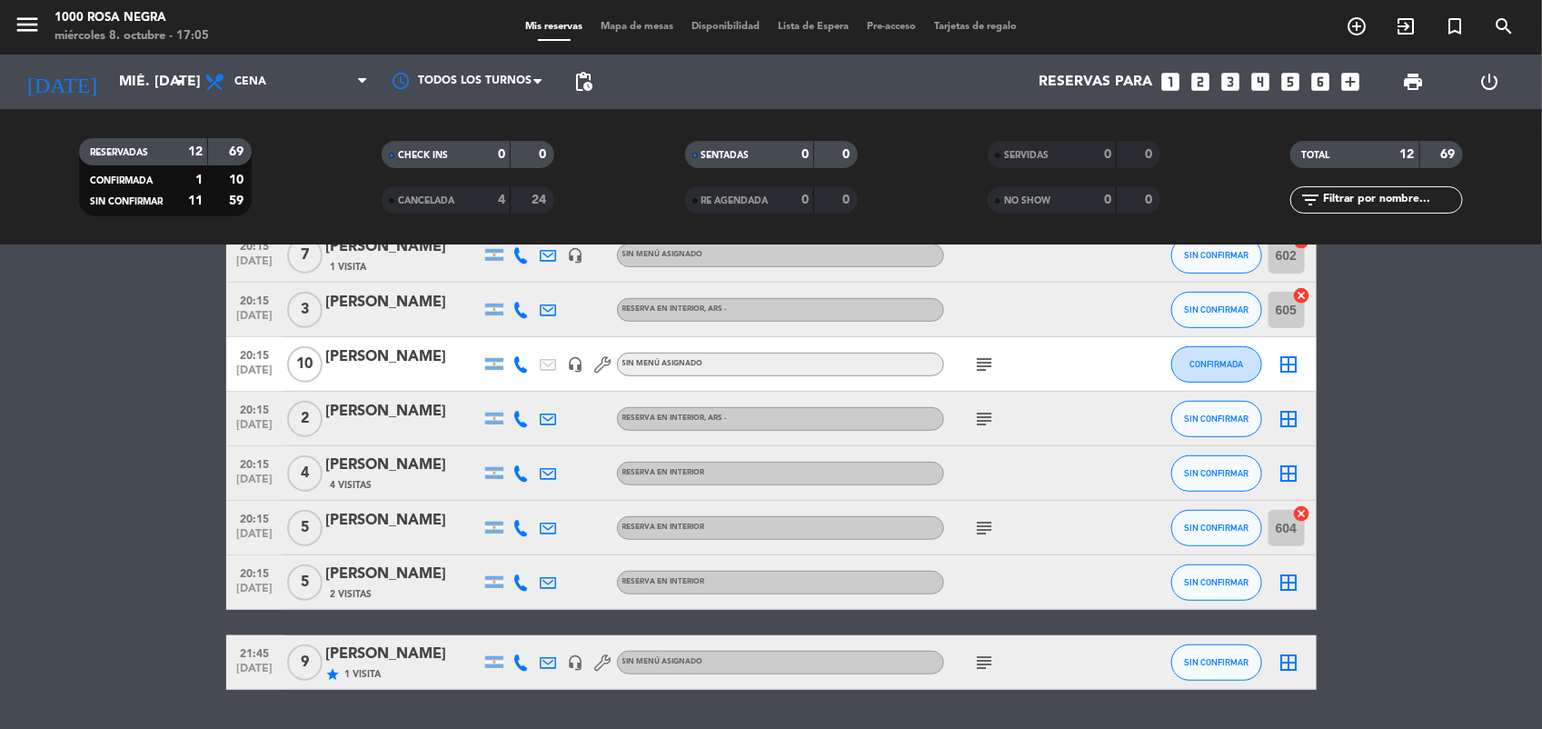
click at [1292, 373] on icon "border_all" at bounding box center [1290, 365] width 22 height 22
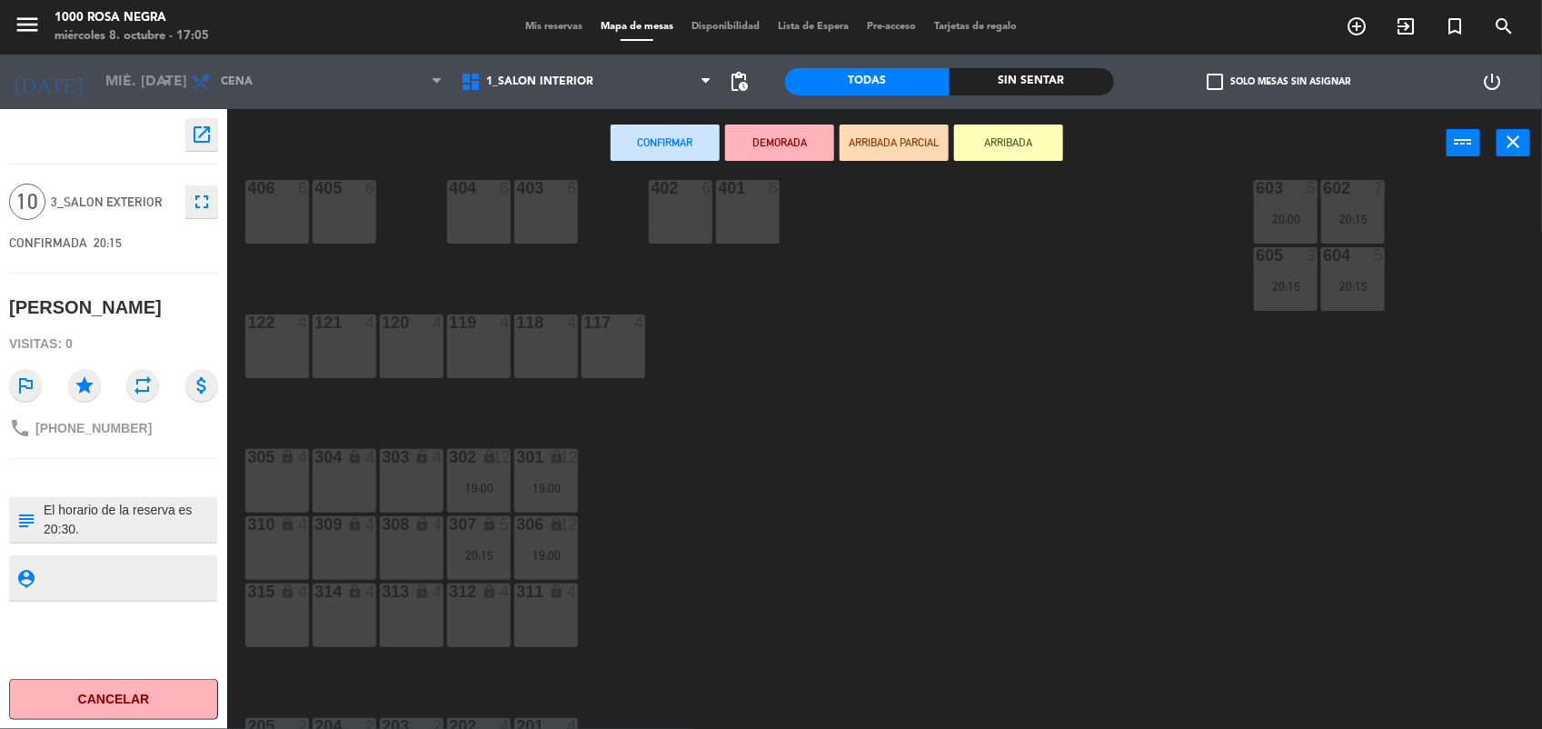
scroll to position [215, 0]
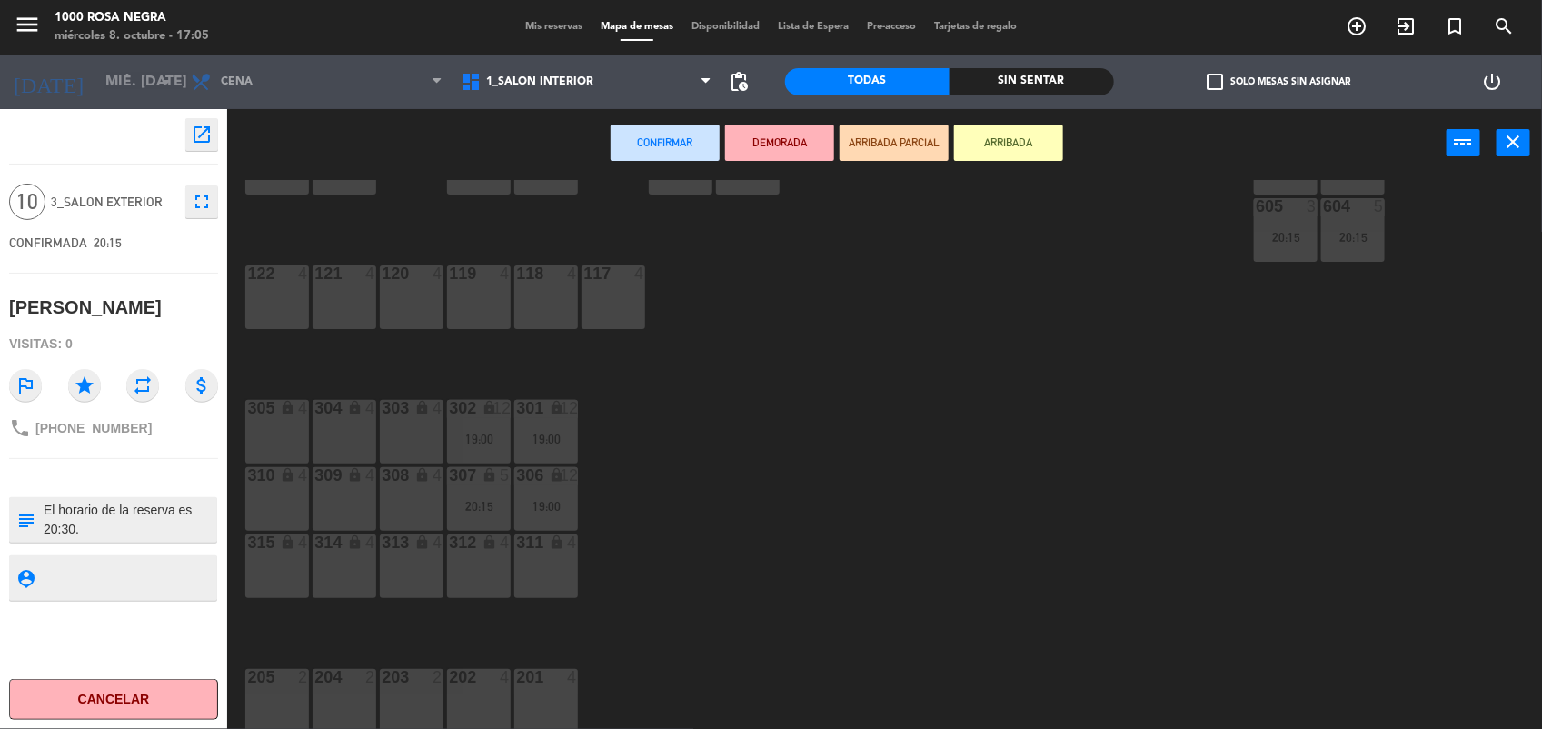
click at [487, 568] on div "312 lock 4" at bounding box center [479, 566] width 64 height 64
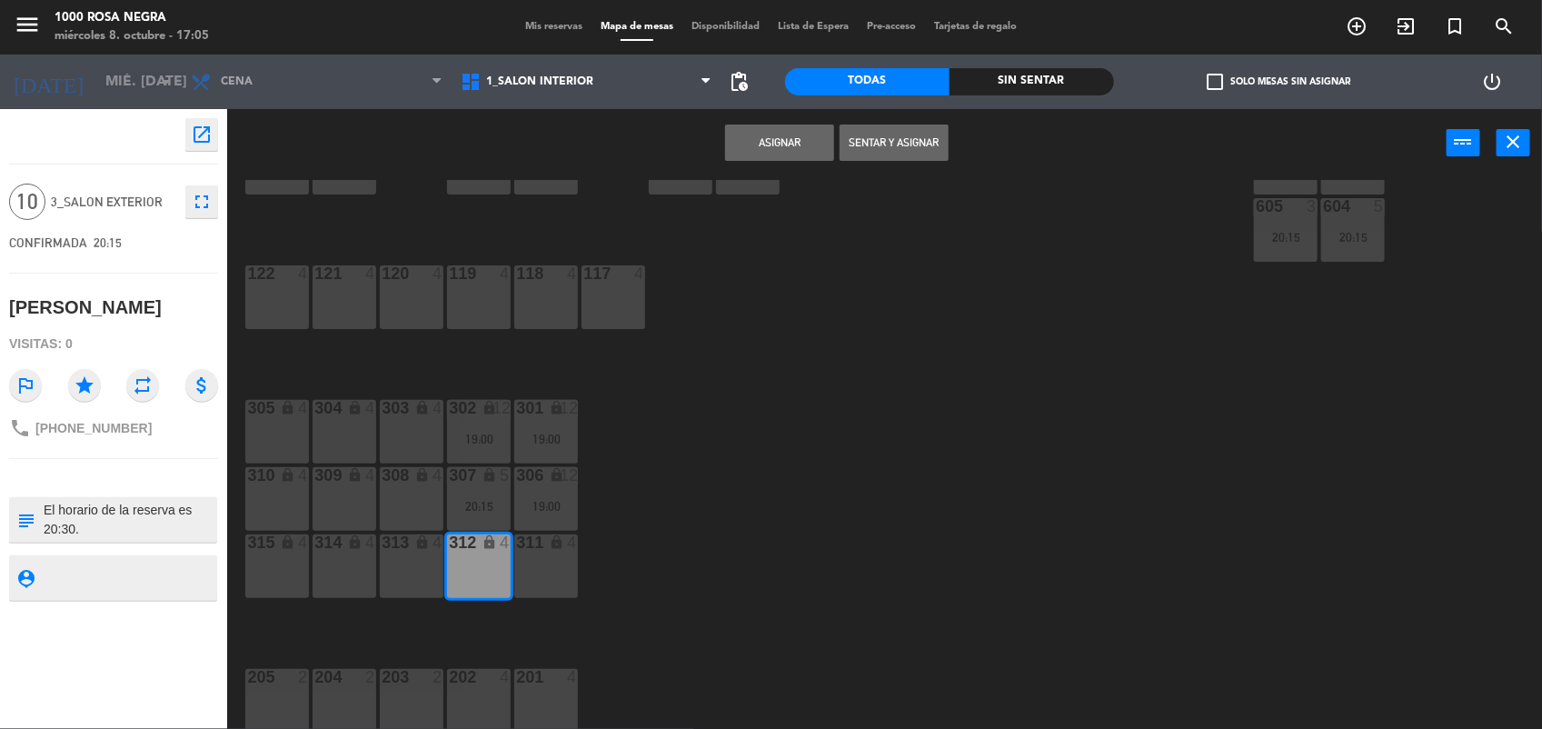
click at [489, 563] on div "312 lock 4" at bounding box center [479, 566] width 64 height 64
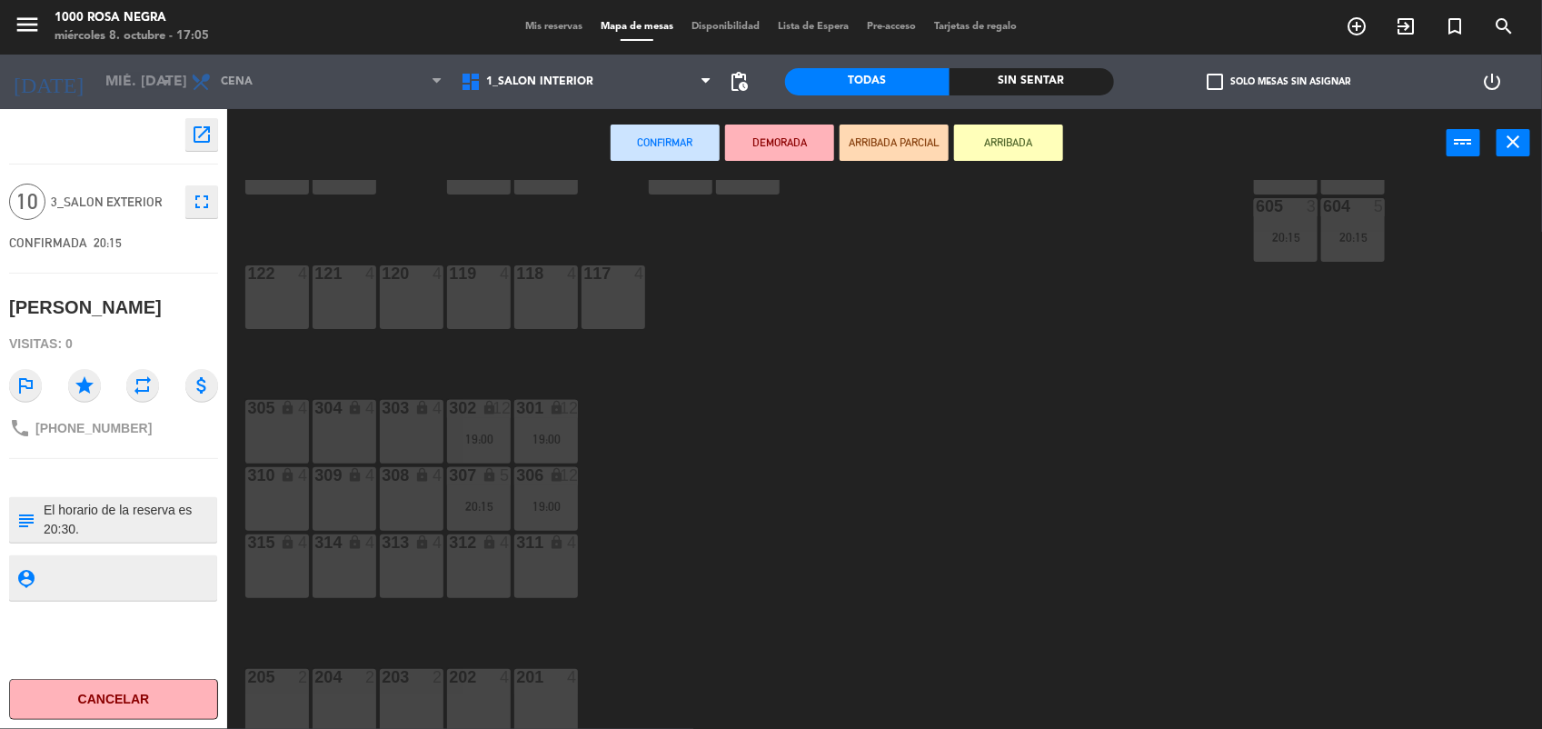
click at [280, 420] on div "305 lock 4" at bounding box center [277, 432] width 64 height 64
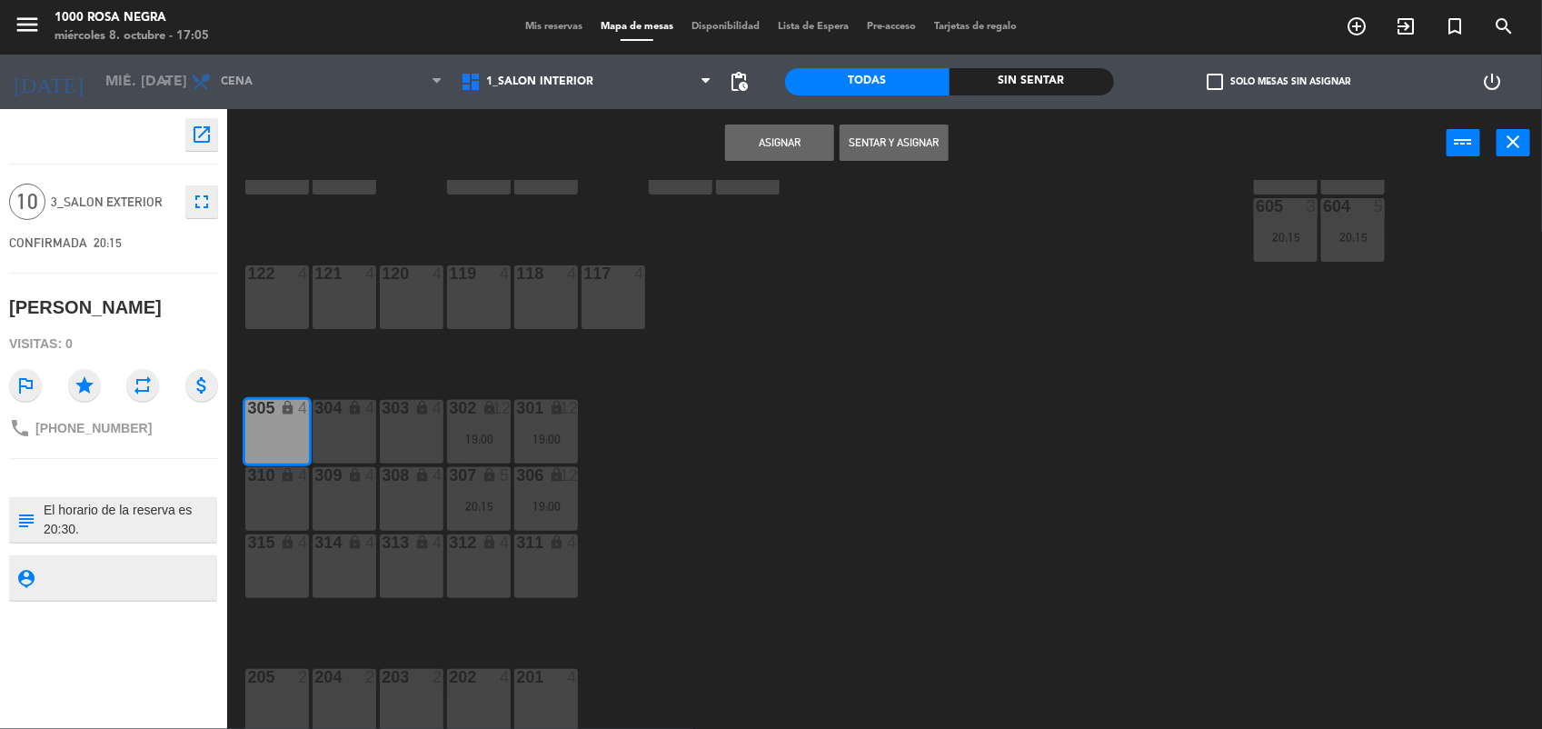
click at [280, 420] on div "305 lock 4" at bounding box center [277, 432] width 64 height 64
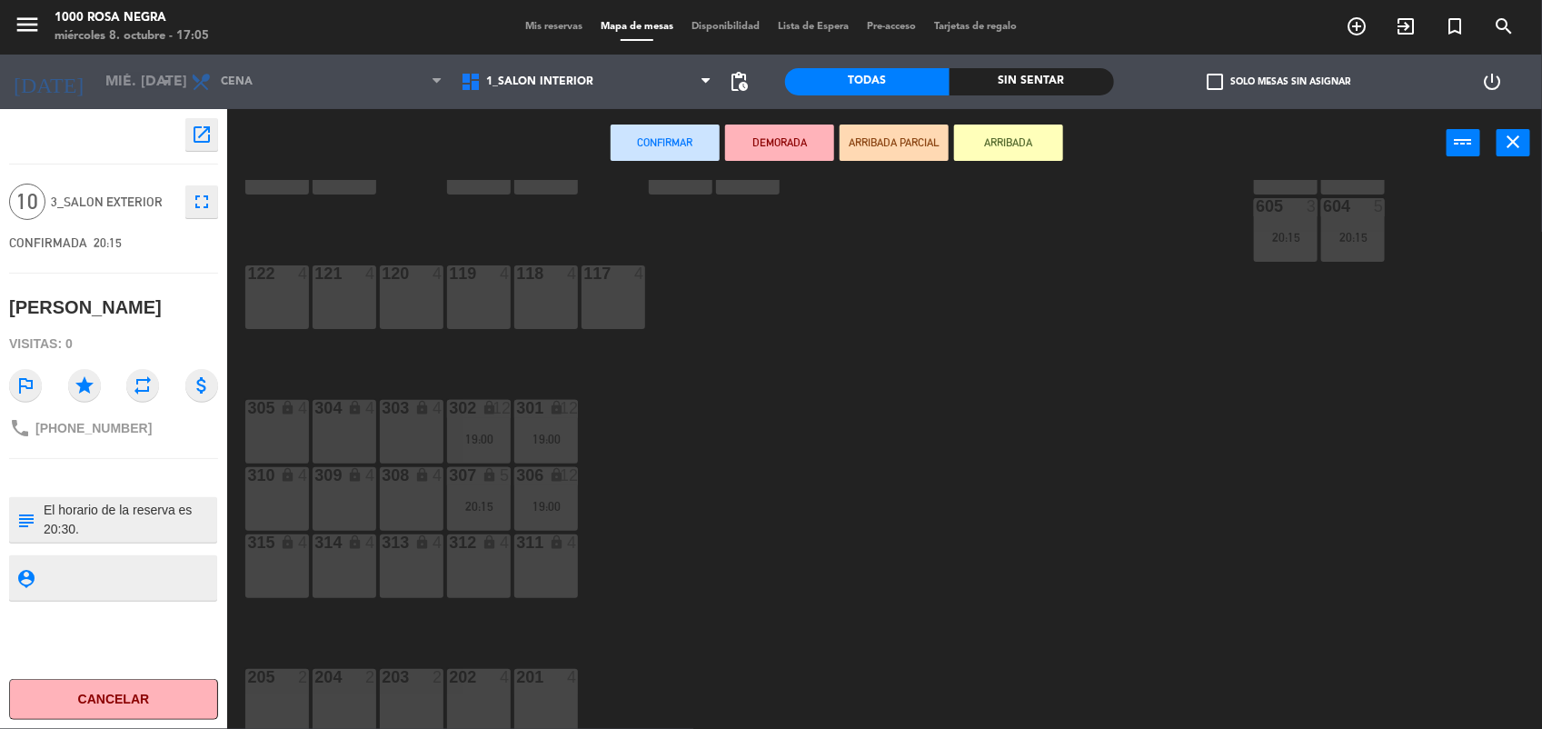
click at [284, 580] on div "315 lock 4" at bounding box center [277, 566] width 64 height 64
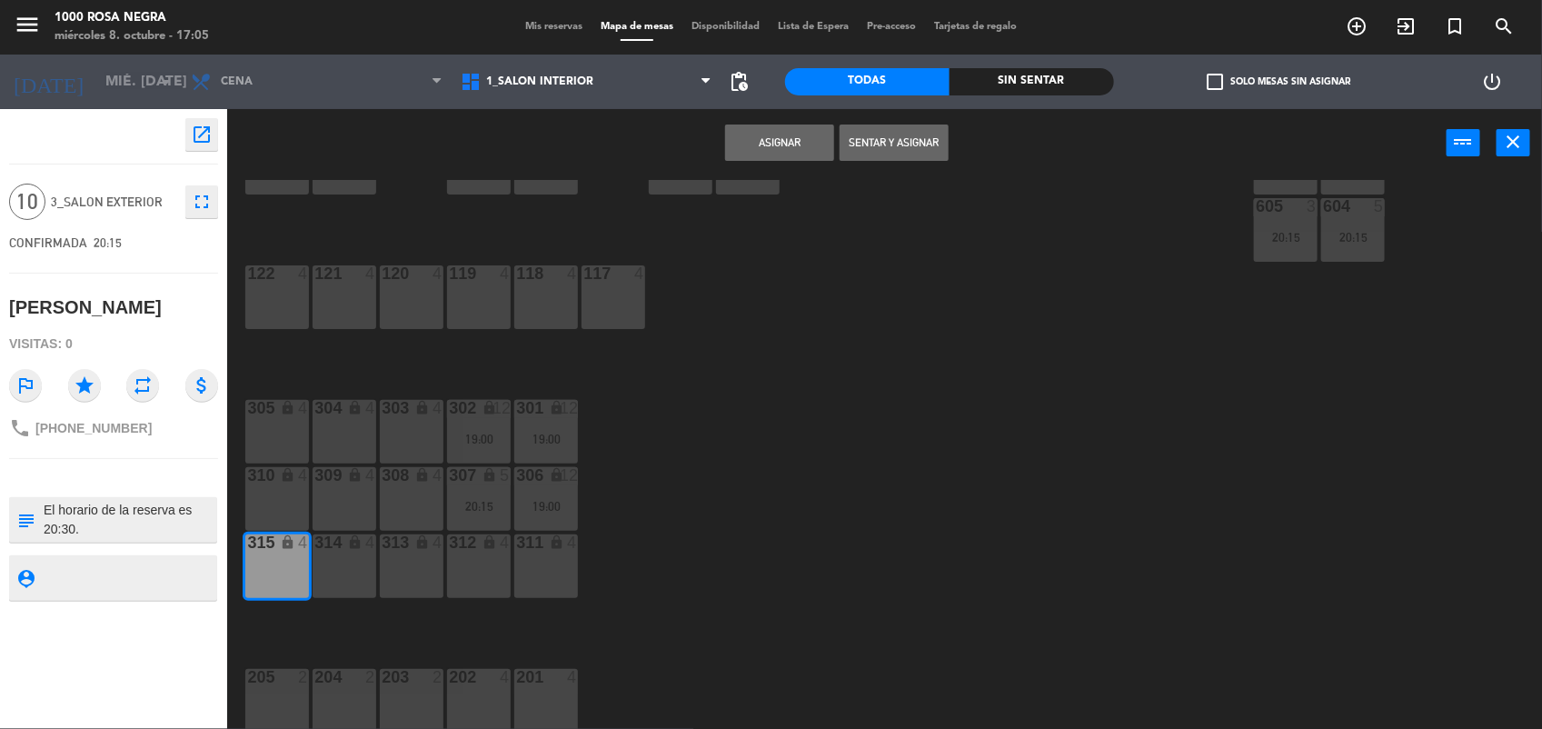
click at [380, 584] on div "313 lock 4" at bounding box center [412, 566] width 64 height 64
click at [357, 575] on div "314 lock 4" at bounding box center [345, 566] width 64 height 64
click at [819, 152] on button "Asignar" at bounding box center [779, 142] width 109 height 36
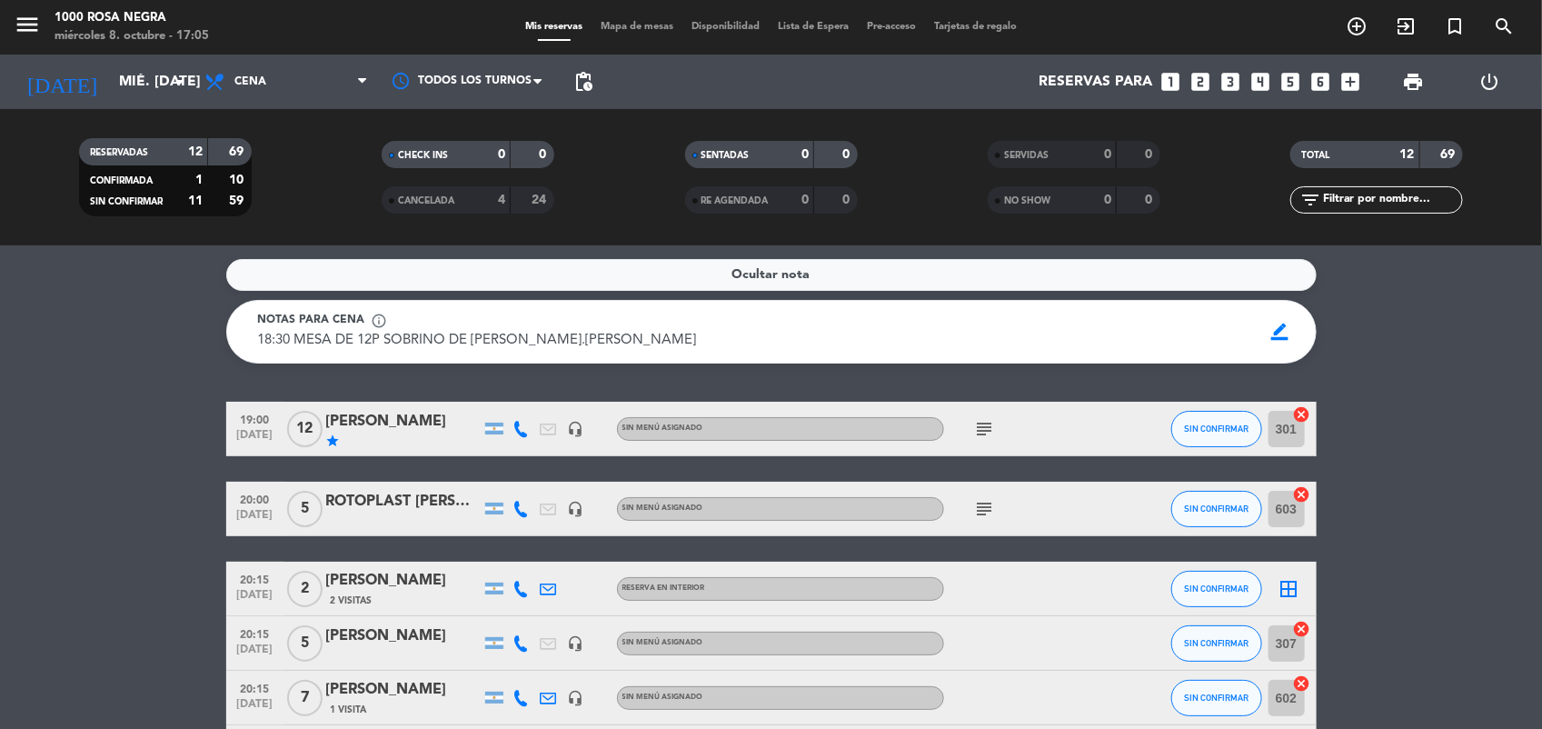
scroll to position [493, 0]
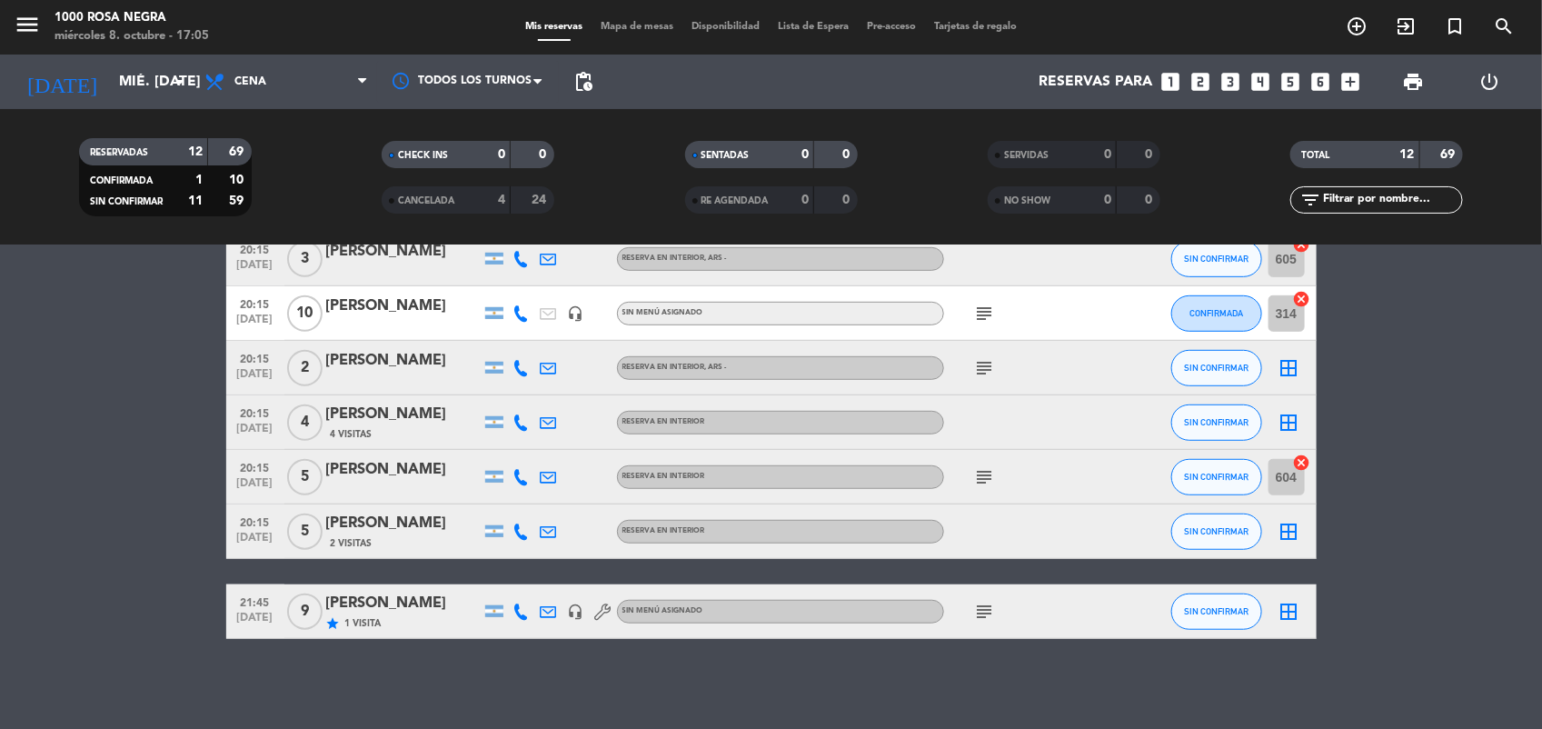
click at [1289, 616] on icon "border_all" at bounding box center [1290, 612] width 22 height 22
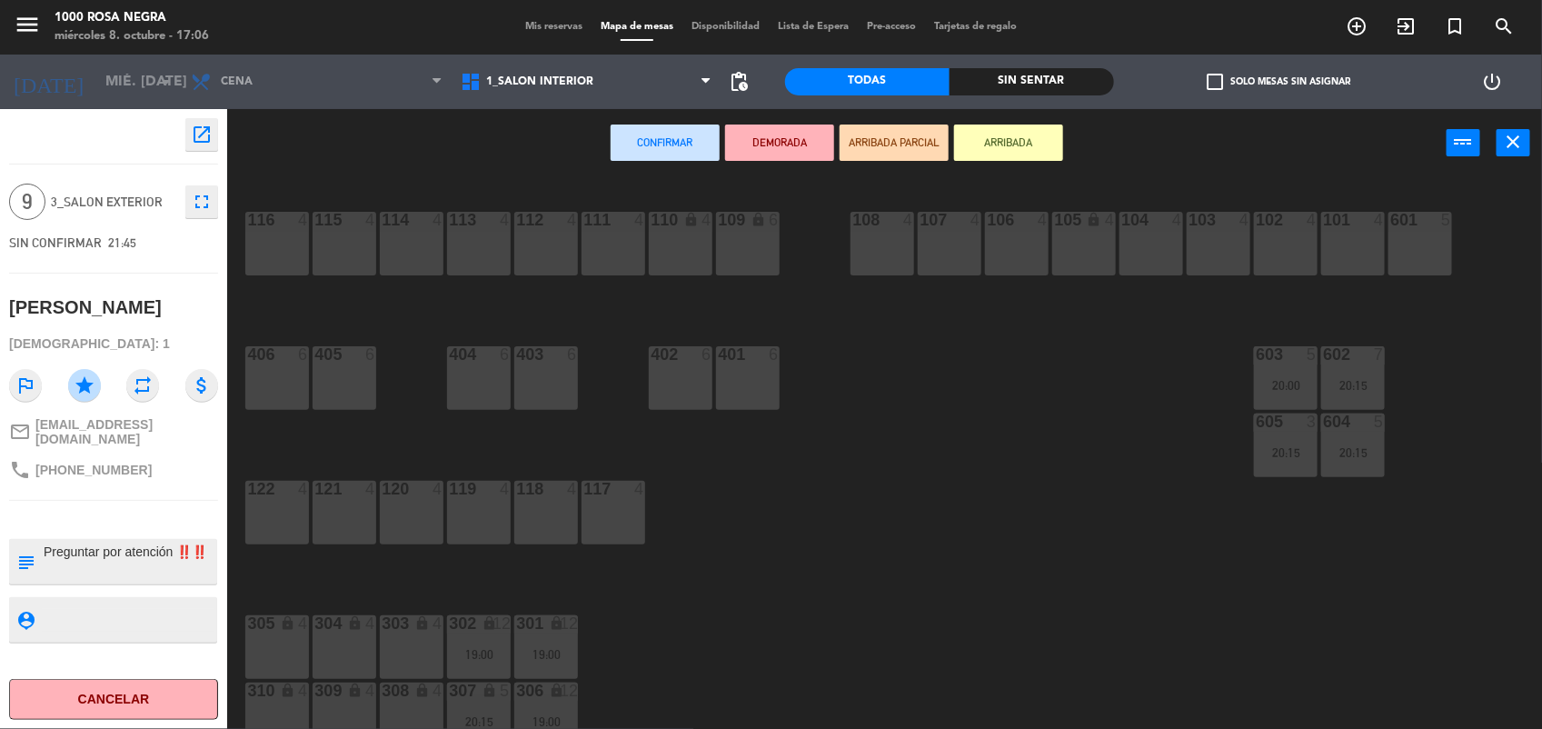
scroll to position [215, 0]
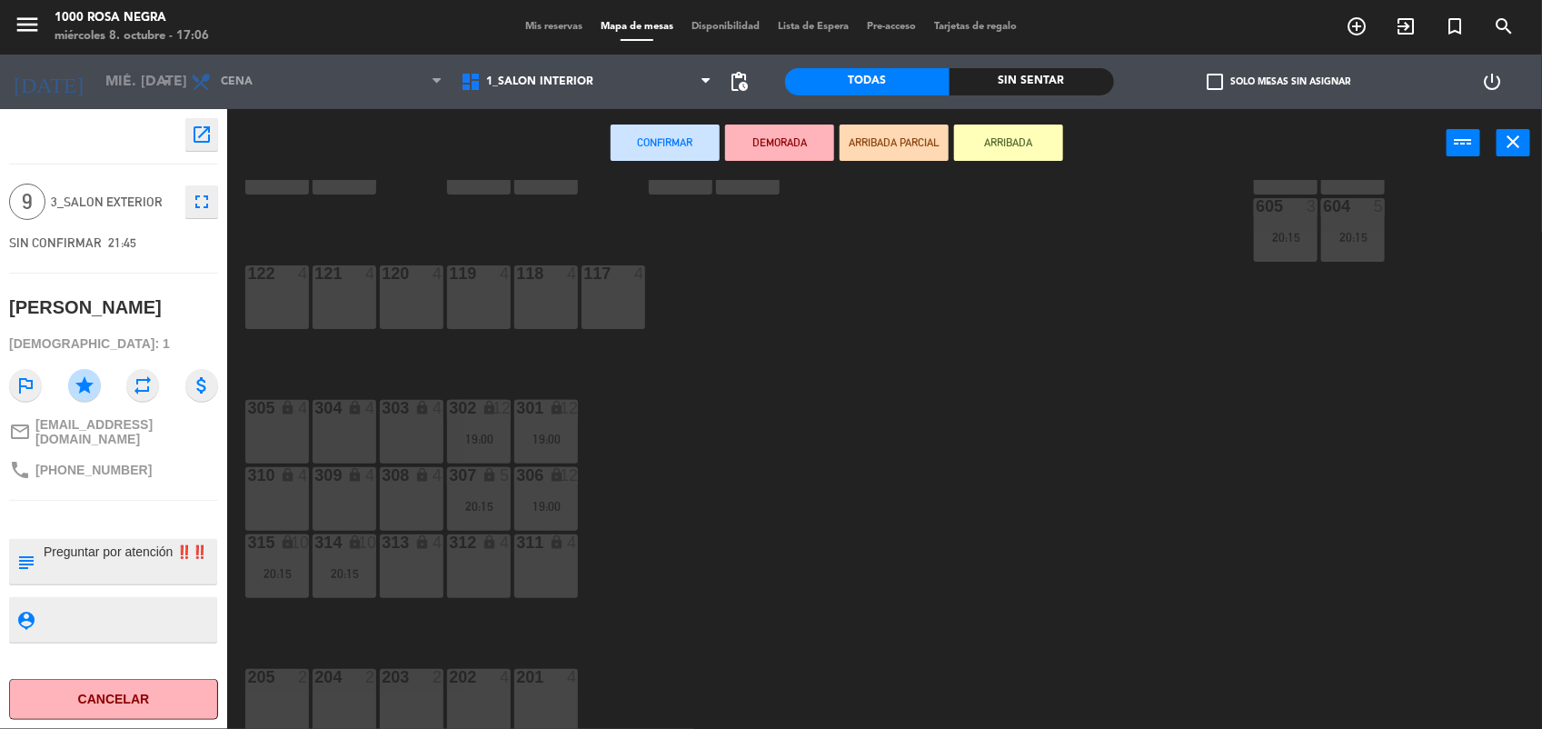
click at [275, 495] on div "310 lock 4" at bounding box center [277, 499] width 64 height 64
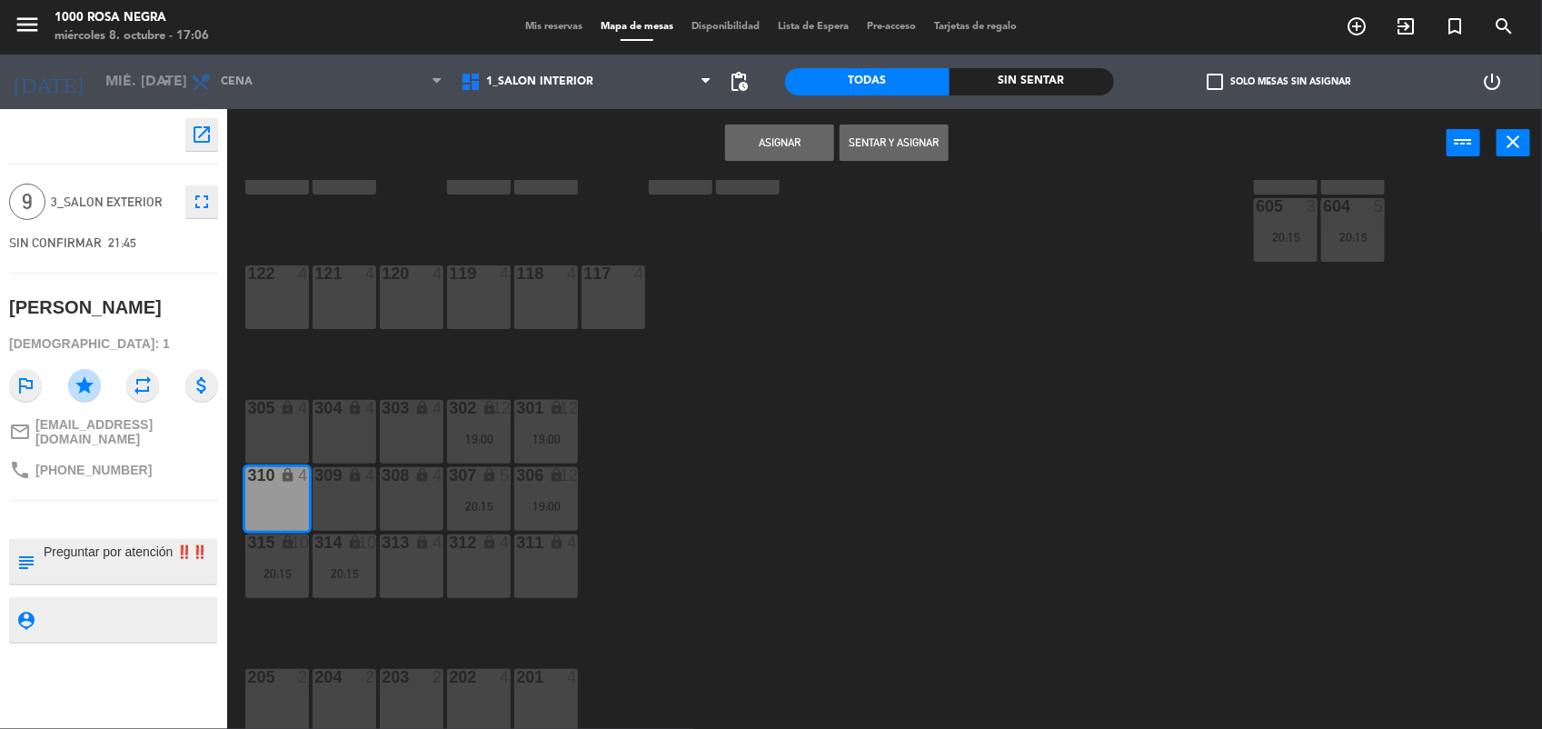
click at [359, 493] on div "309 lock 4" at bounding box center [345, 499] width 64 height 64
click at [405, 506] on div "308 lock 4" at bounding box center [412, 499] width 64 height 64
click at [813, 142] on button "Asignar" at bounding box center [779, 142] width 109 height 36
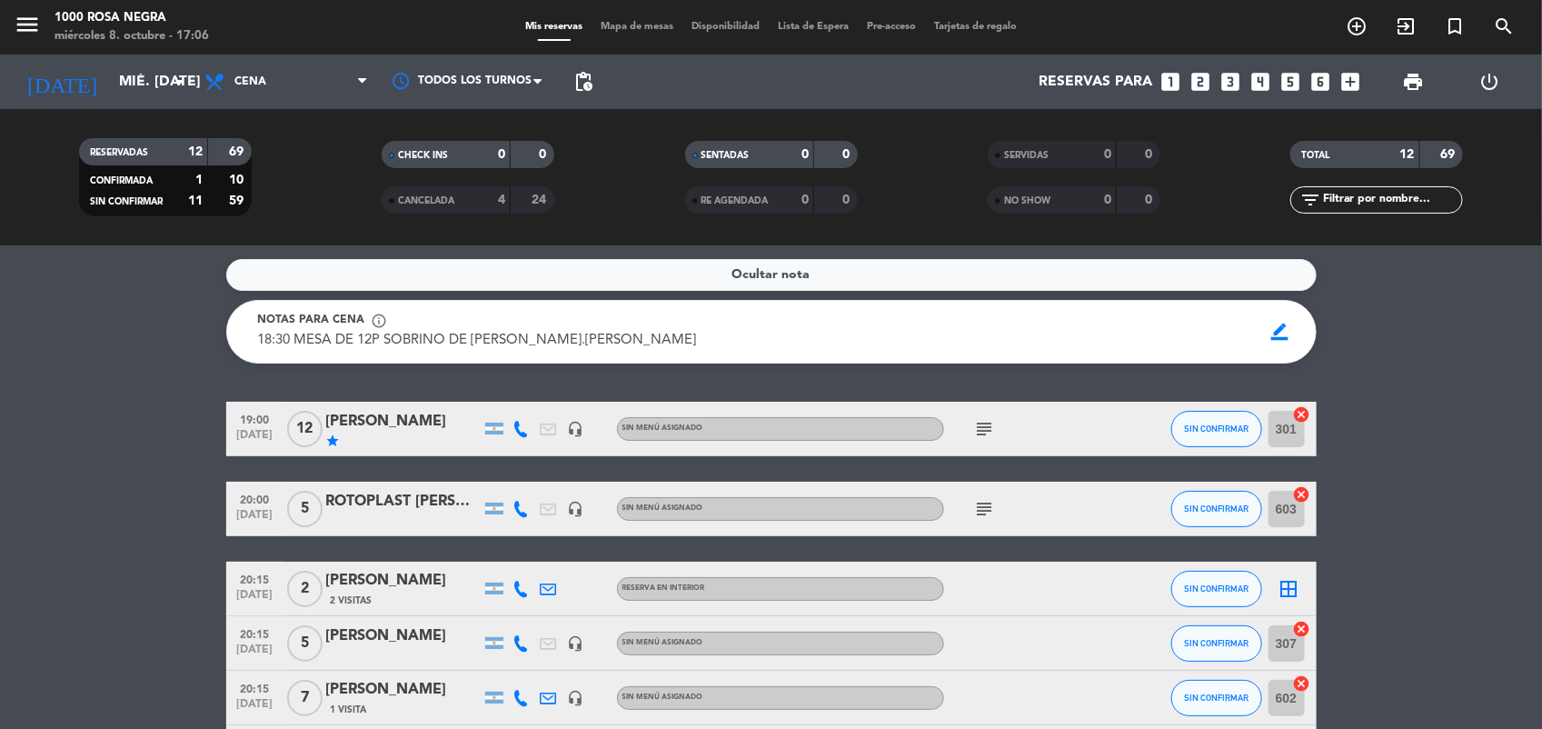
scroll to position [493, 0]
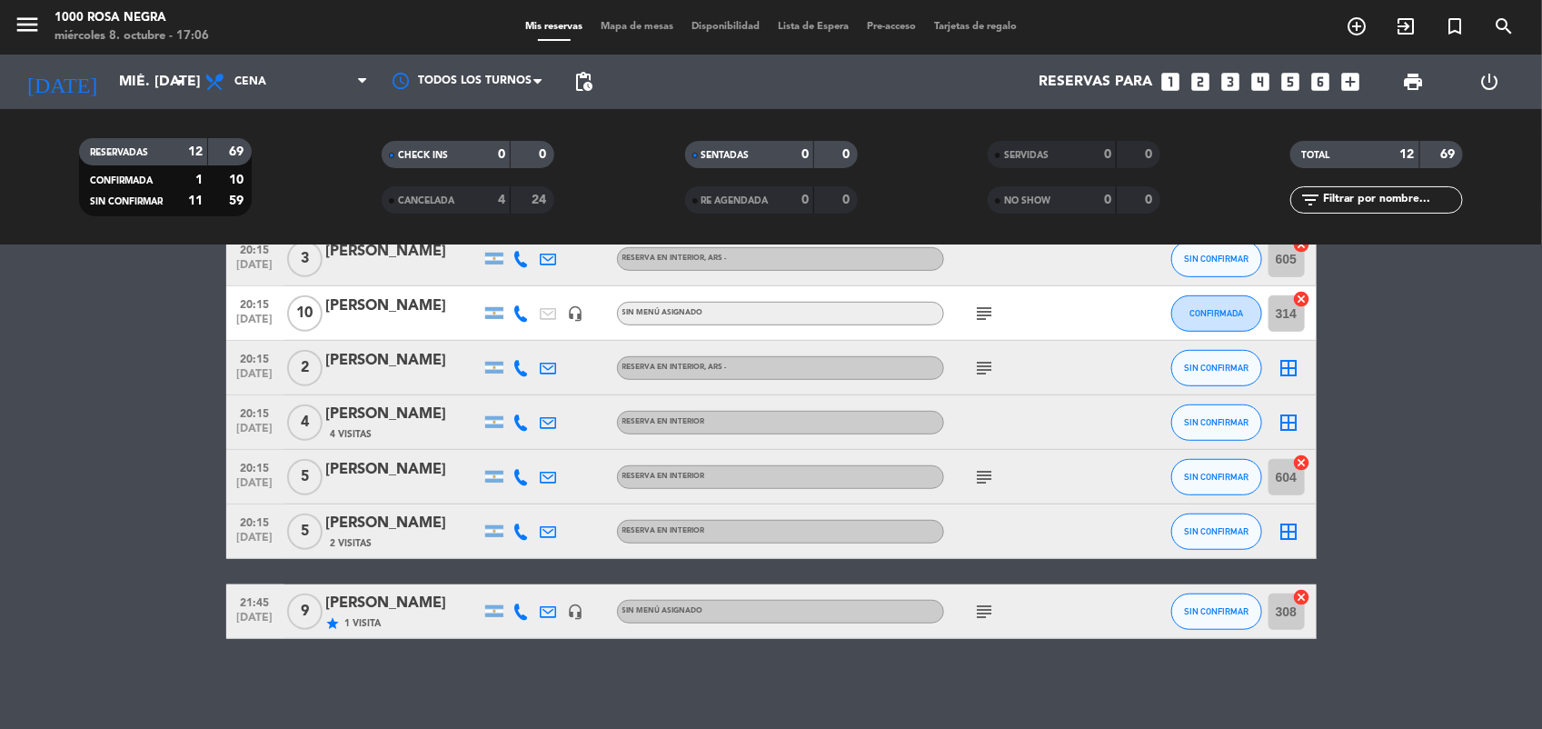
click at [1309, 297] on icon "cancel" at bounding box center [1302, 299] width 18 height 18
click at [1282, 309] on icon "border_all" at bounding box center [1290, 314] width 22 height 22
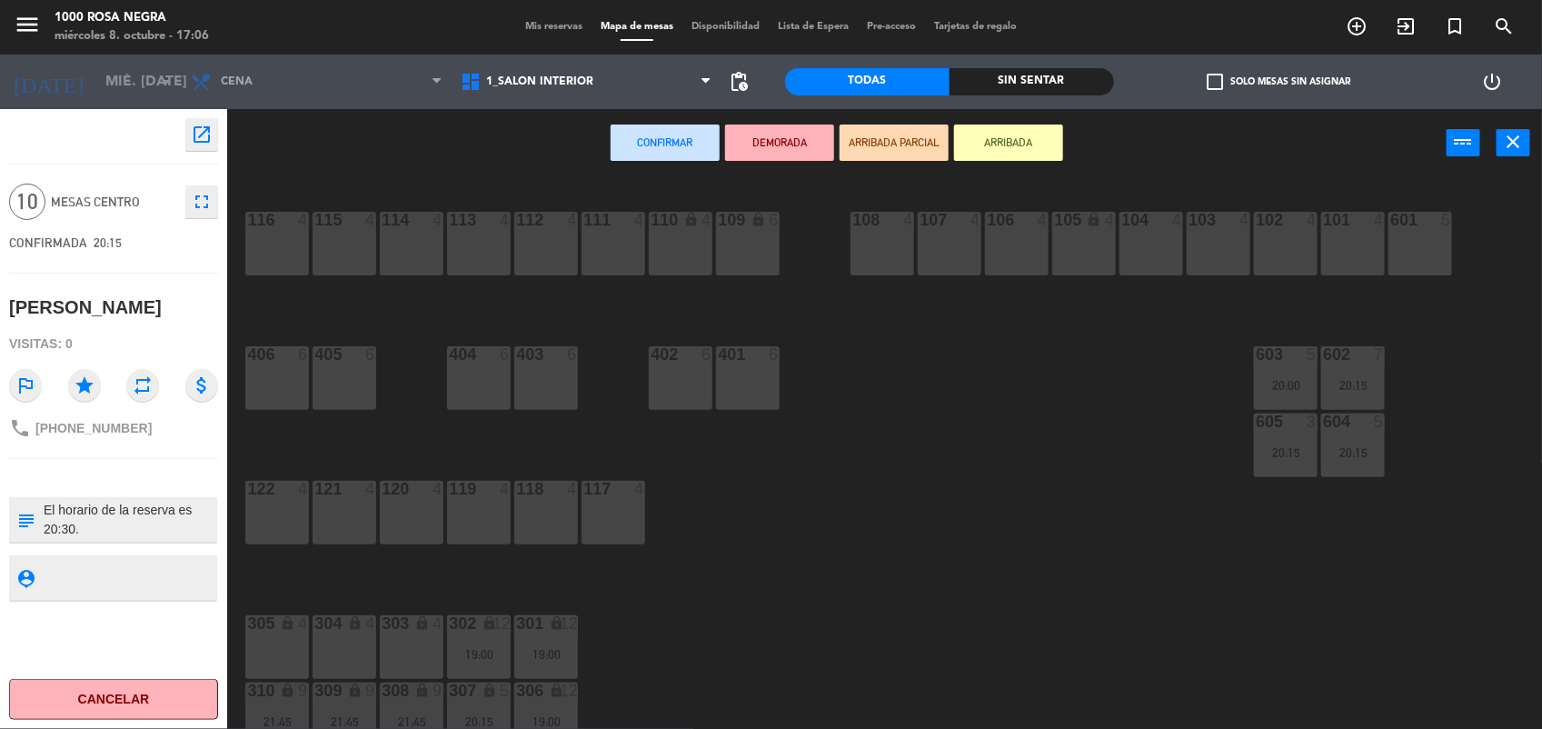
scroll to position [215, 0]
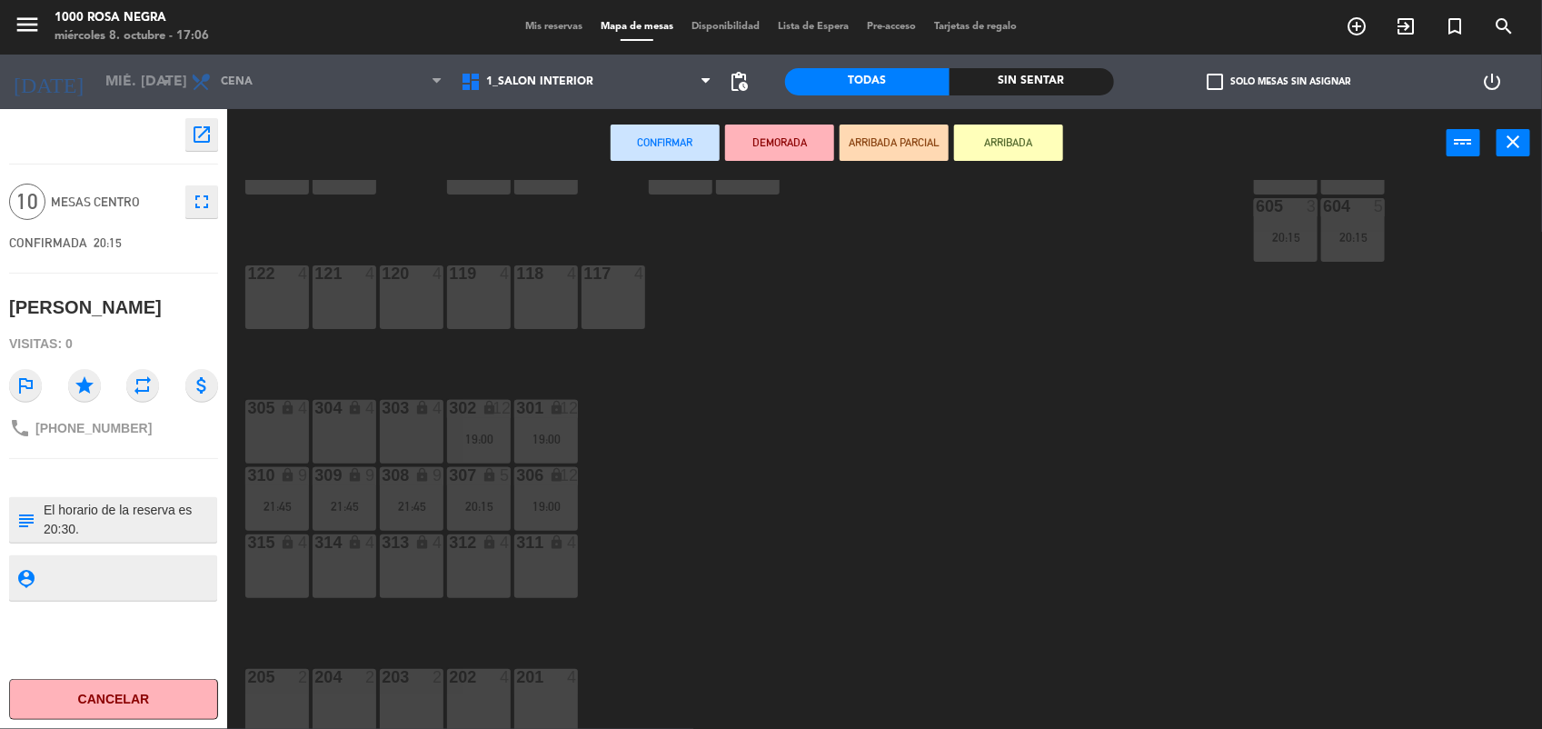
click at [284, 593] on div "315 lock 4" at bounding box center [277, 566] width 64 height 64
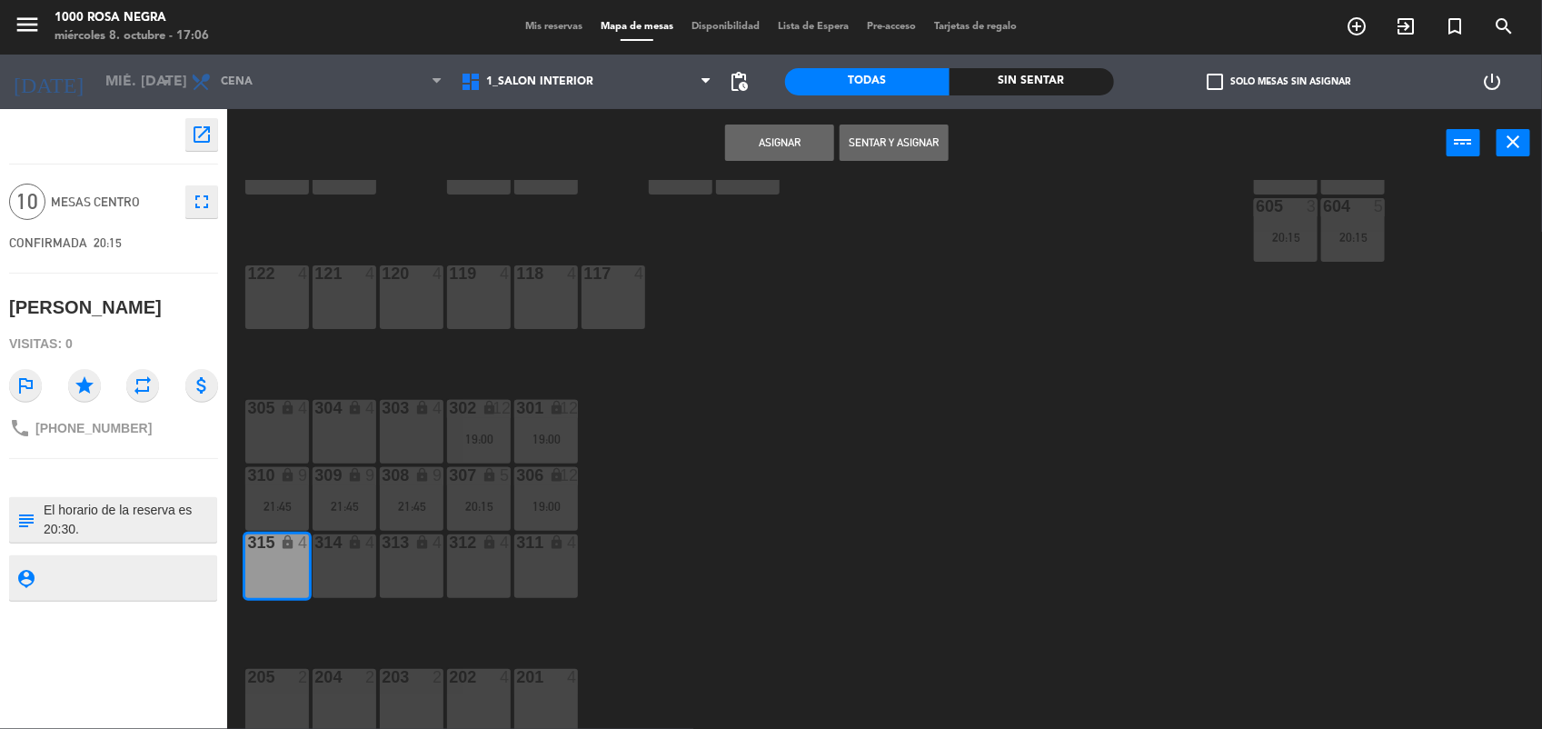
click at [339, 597] on div "314 lock 4" at bounding box center [345, 566] width 64 height 64
click at [419, 578] on div "313 lock 4" at bounding box center [412, 566] width 64 height 64
click at [792, 138] on button "Asignar" at bounding box center [779, 142] width 109 height 36
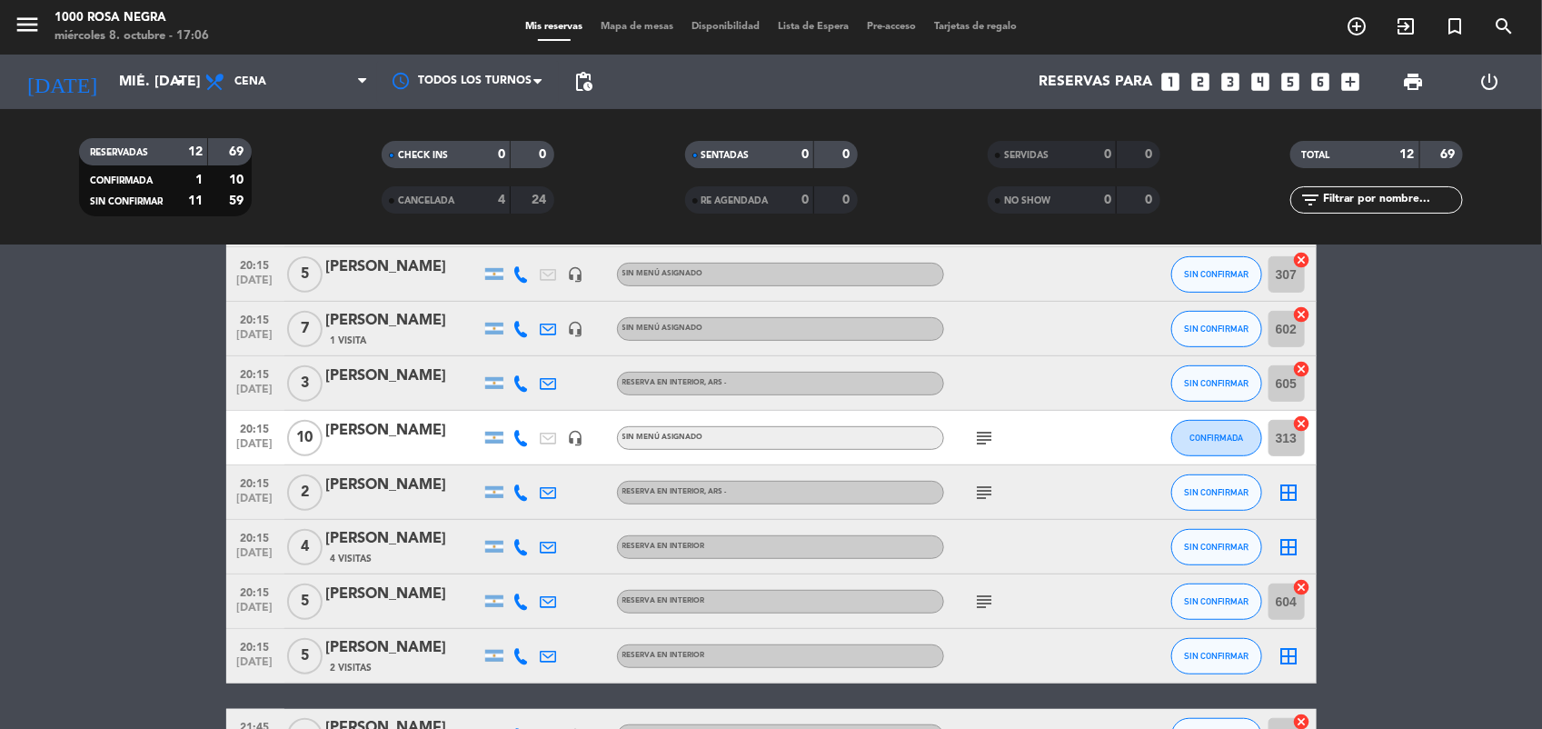
scroll to position [405, 0]
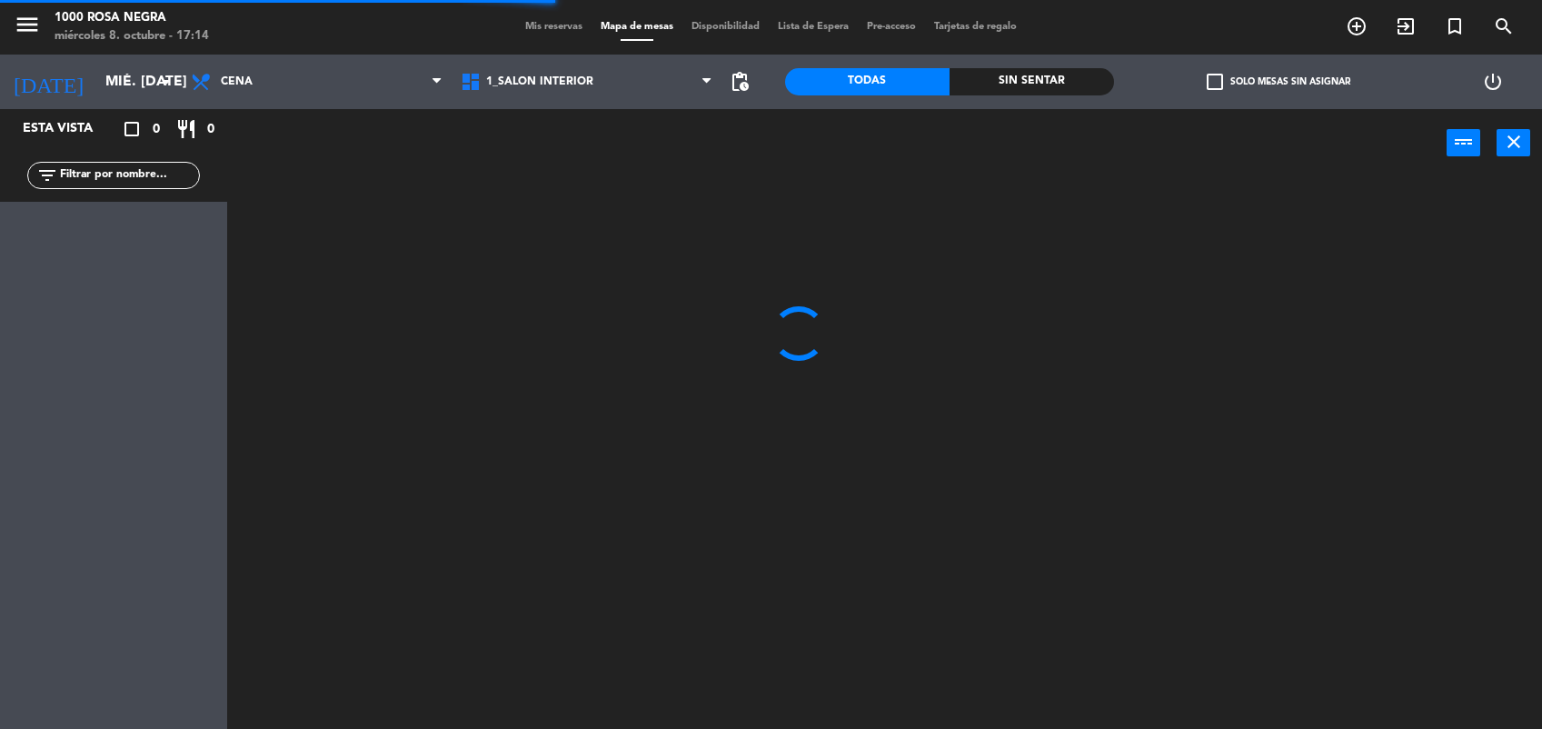
click at [1442, 492] on div at bounding box center [893, 456] width 1300 height 552
